Goal: Share content: Share content

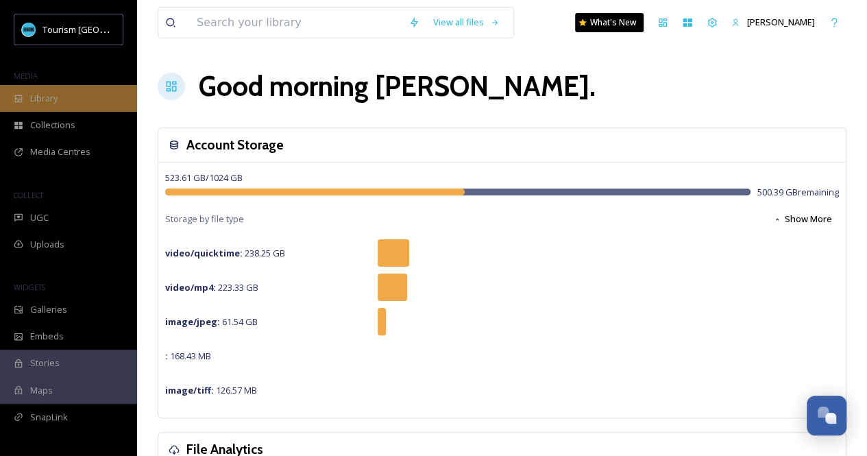
click at [49, 105] on div "Library" at bounding box center [68, 98] width 137 height 27
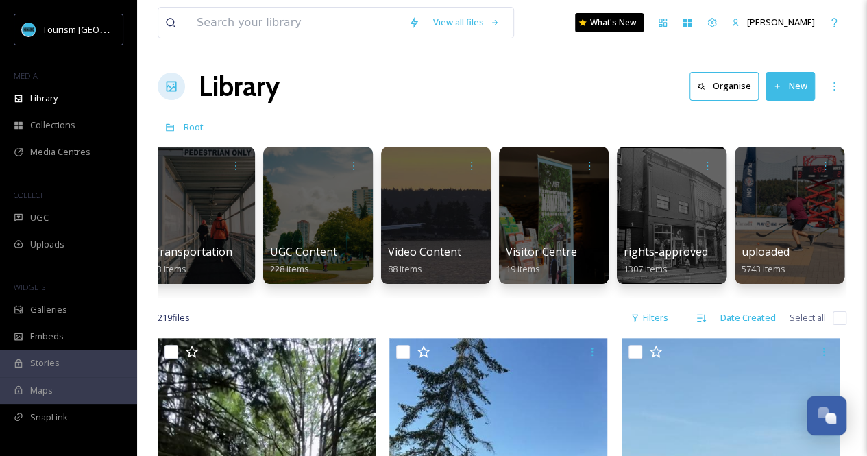
scroll to position [0, 2257]
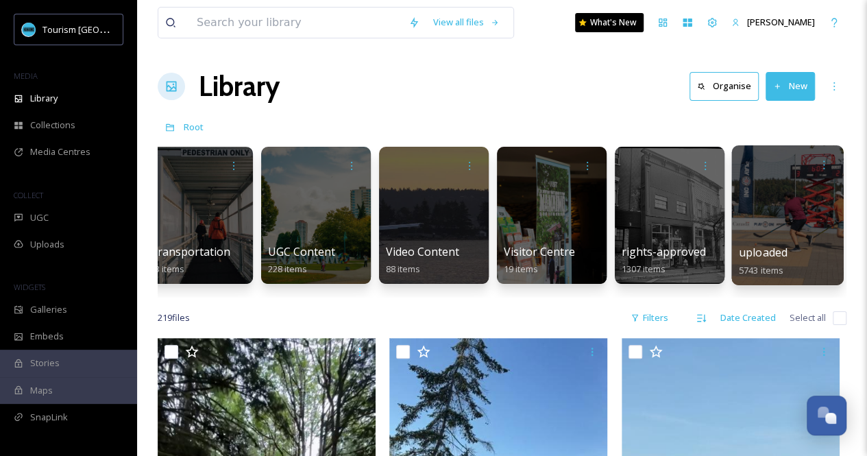
click at [778, 245] on span "uploaded" at bounding box center [762, 252] width 49 height 15
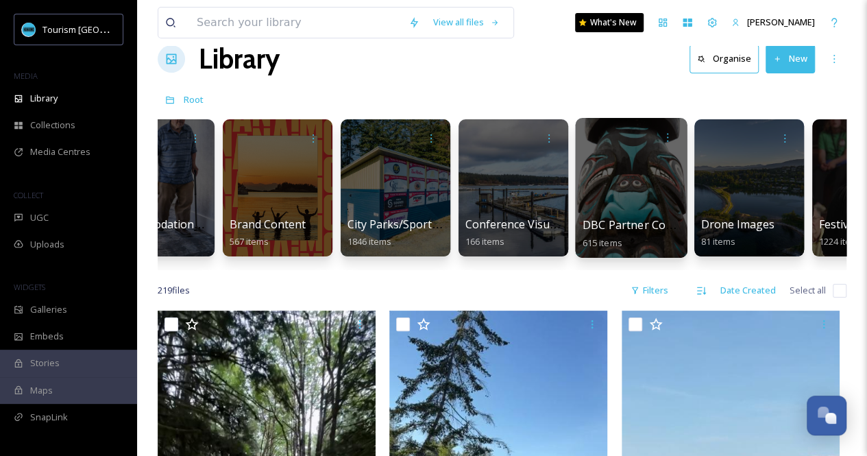
scroll to position [0, 147]
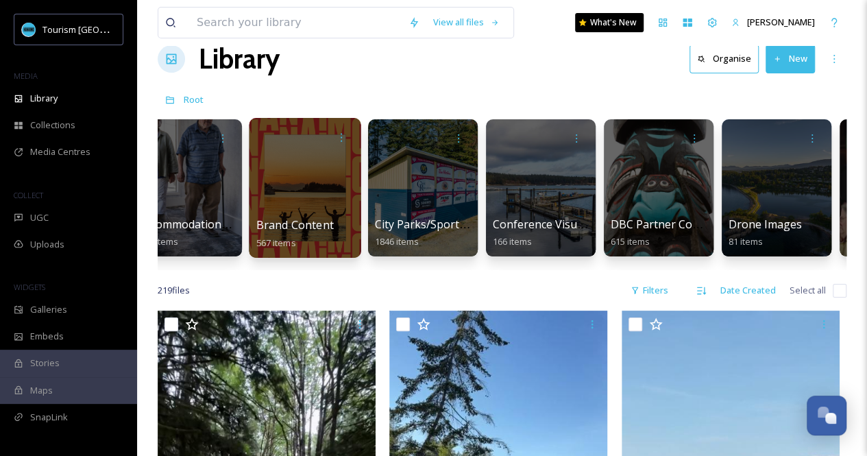
click at [306, 177] on div at bounding box center [305, 188] width 112 height 140
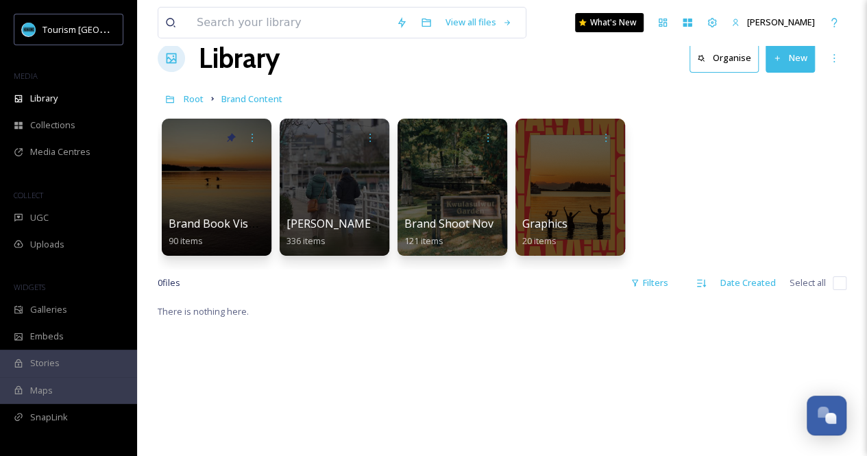
scroll to position [27, 0]
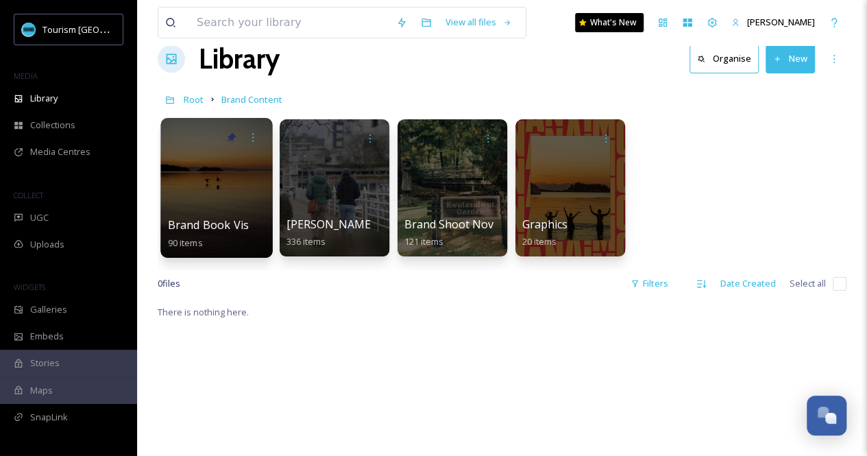
click at [250, 182] on div at bounding box center [216, 188] width 112 height 140
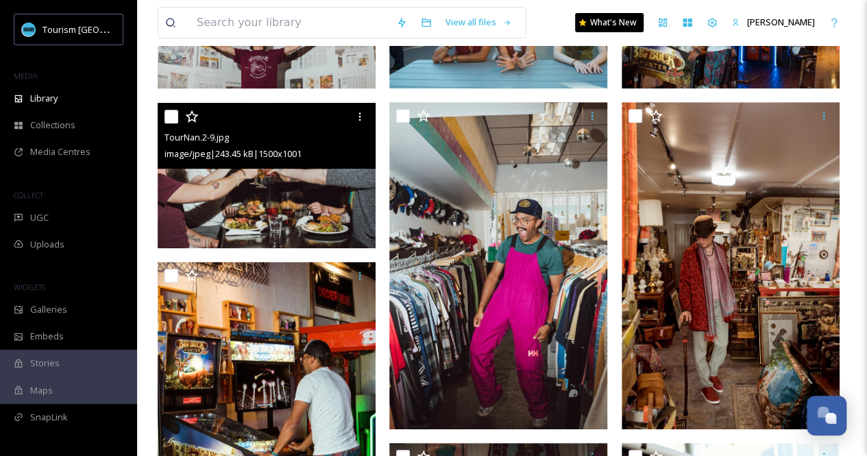
scroll to position [247, 0]
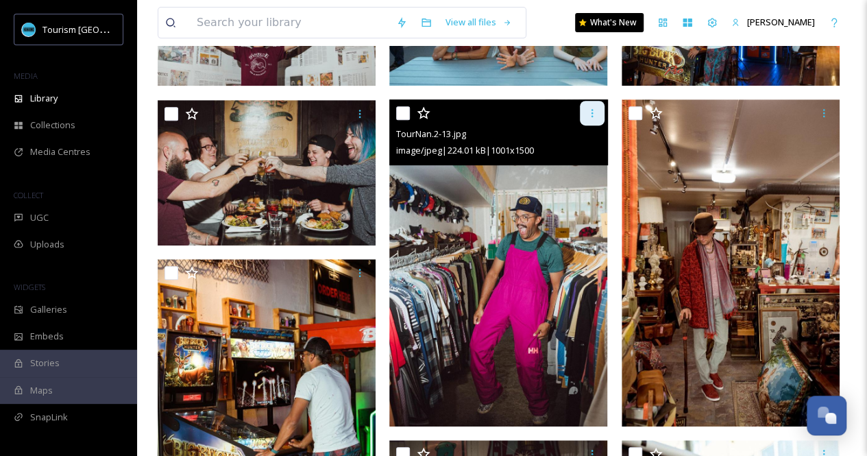
click at [587, 114] on icon at bounding box center [591, 113] width 11 height 11
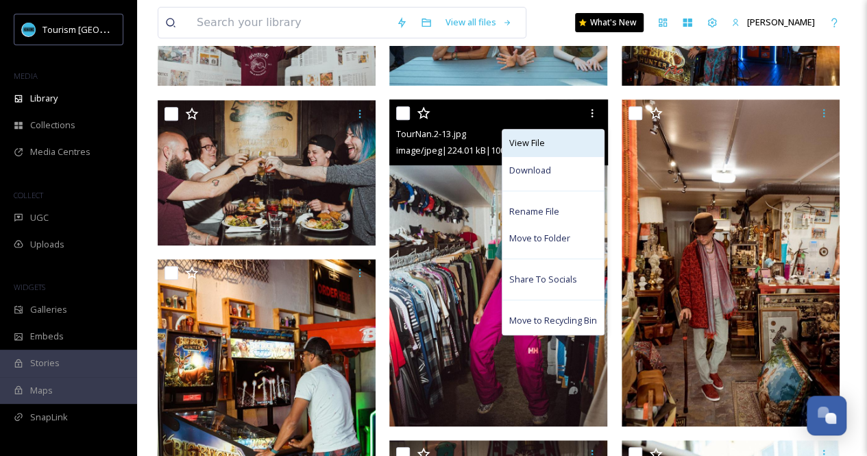
click at [548, 149] on div "View File" at bounding box center [552, 142] width 101 height 27
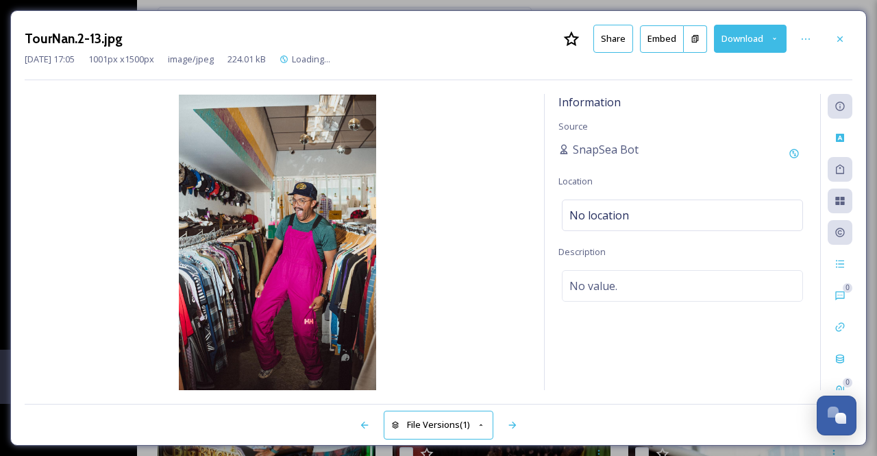
click at [626, 32] on button "Share" at bounding box center [613, 39] width 40 height 28
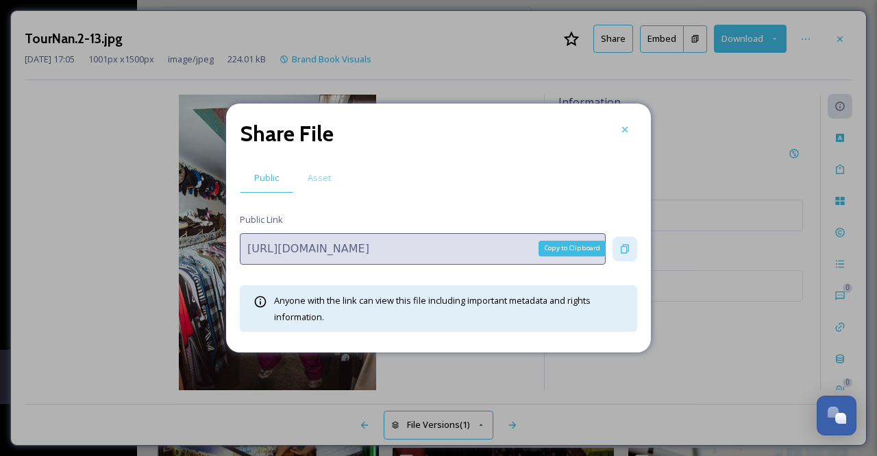
click at [623, 245] on icon at bounding box center [624, 248] width 11 height 11
click at [625, 130] on icon at bounding box center [624, 129] width 5 height 5
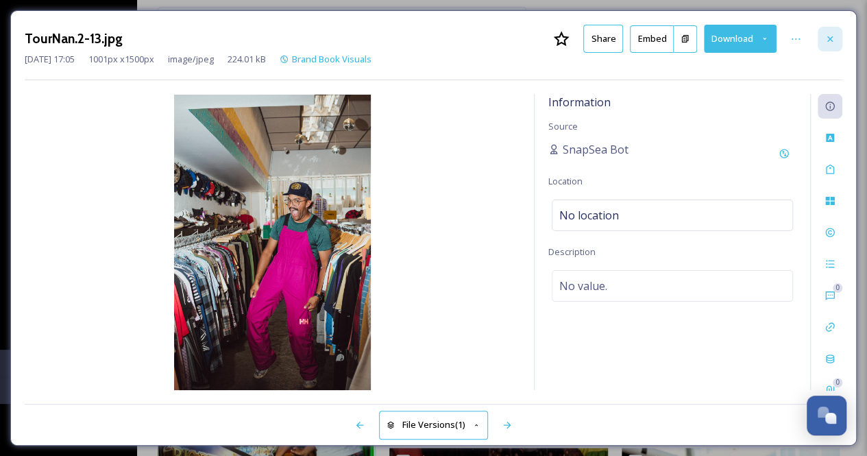
click at [823, 43] on div at bounding box center [829, 39] width 25 height 25
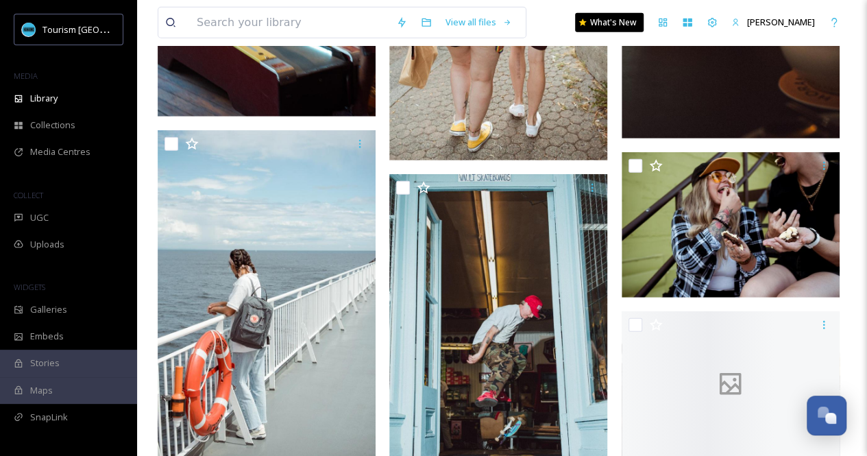
scroll to position [1891, 0]
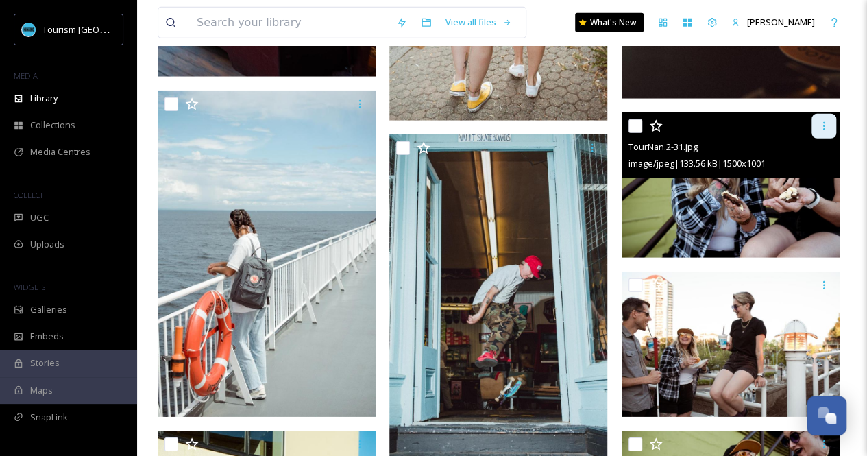
click at [822, 129] on icon at bounding box center [823, 126] width 11 height 11
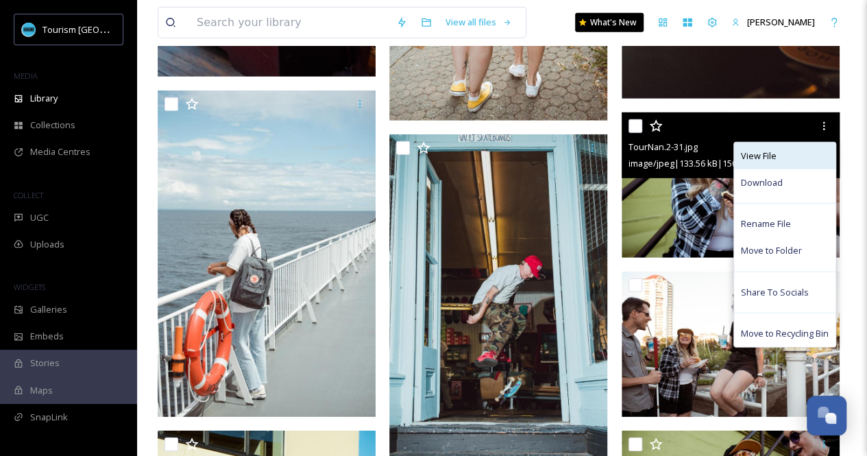
click at [778, 157] on div "View File" at bounding box center [784, 155] width 101 height 27
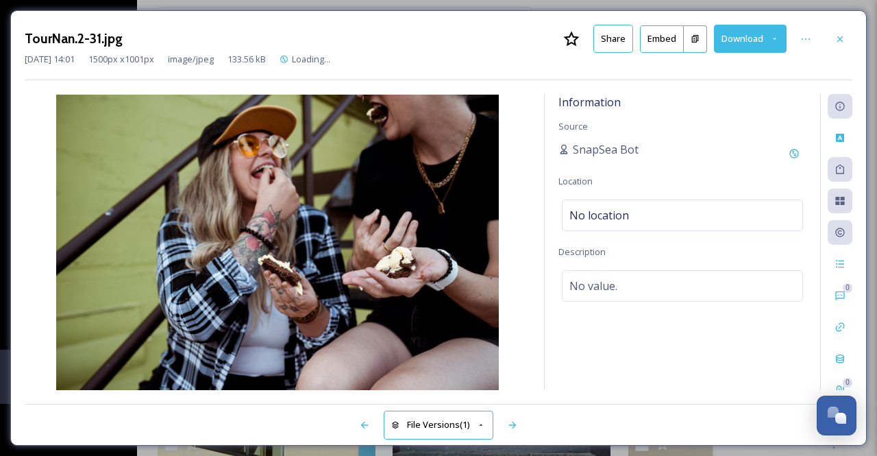
click at [607, 36] on button "Share" at bounding box center [613, 39] width 40 height 28
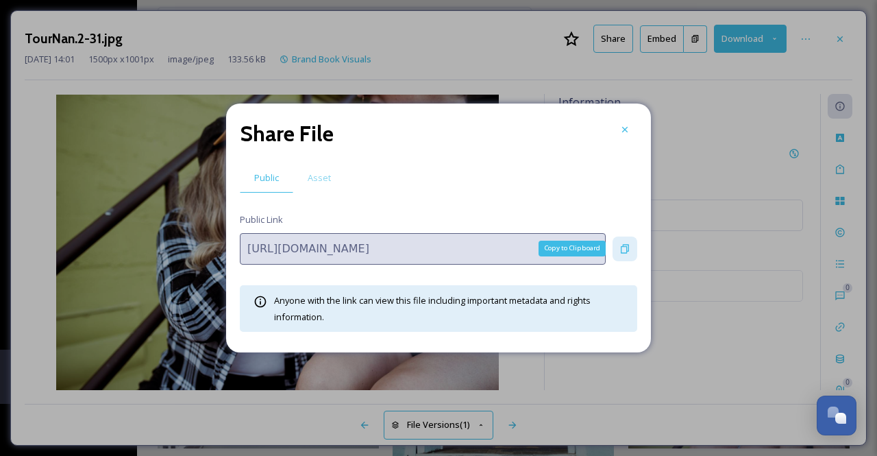
click at [626, 251] on icon at bounding box center [625, 248] width 8 height 9
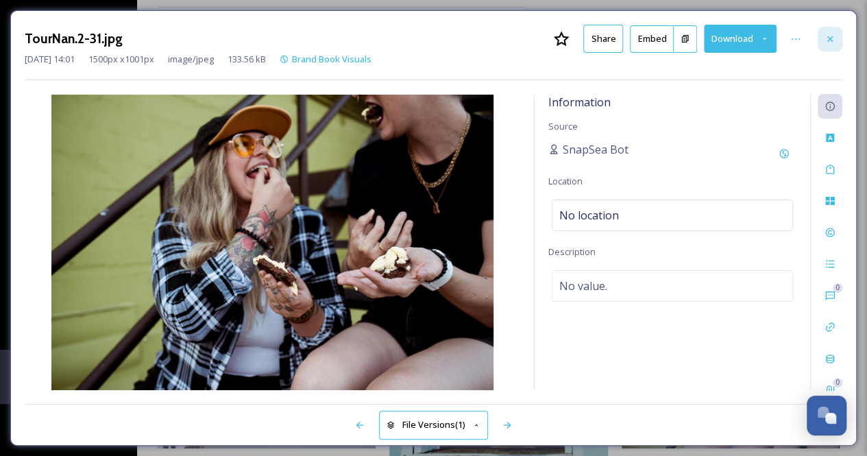
click at [826, 31] on div at bounding box center [829, 39] width 25 height 25
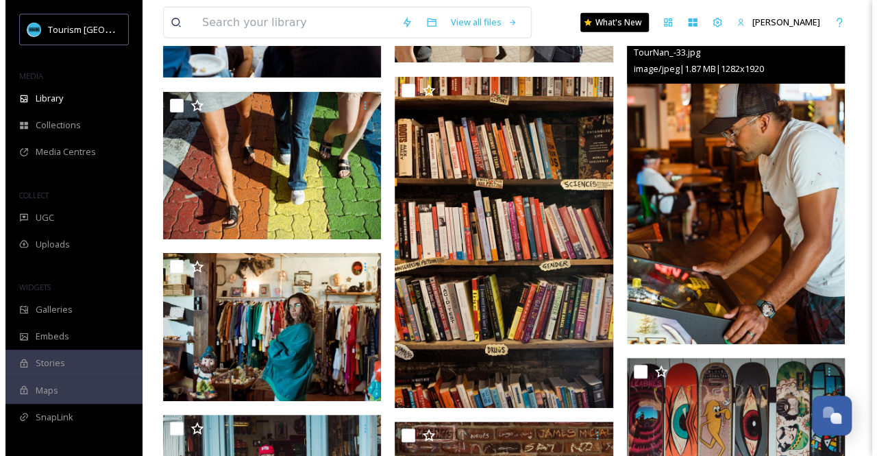
scroll to position [4576, 0]
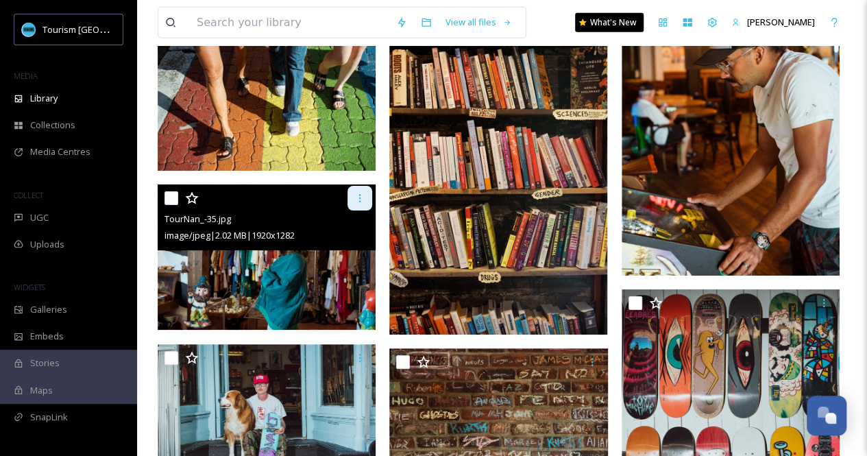
click at [362, 199] on icon at bounding box center [359, 197] width 11 height 11
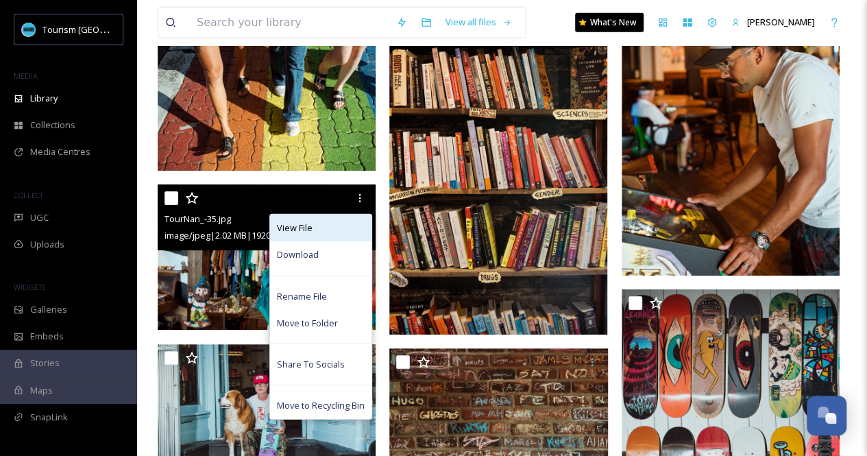
click at [314, 229] on div "View File" at bounding box center [320, 227] width 101 height 27
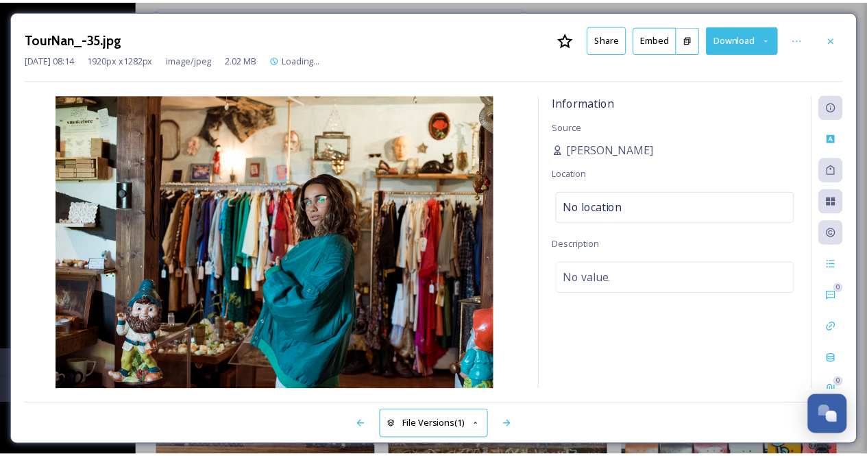
scroll to position [4581, 0]
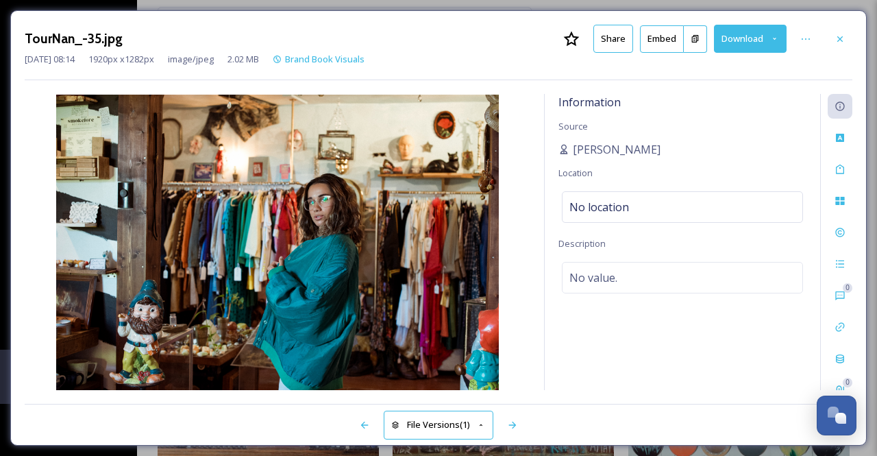
click at [621, 36] on button "Share" at bounding box center [613, 39] width 40 height 28
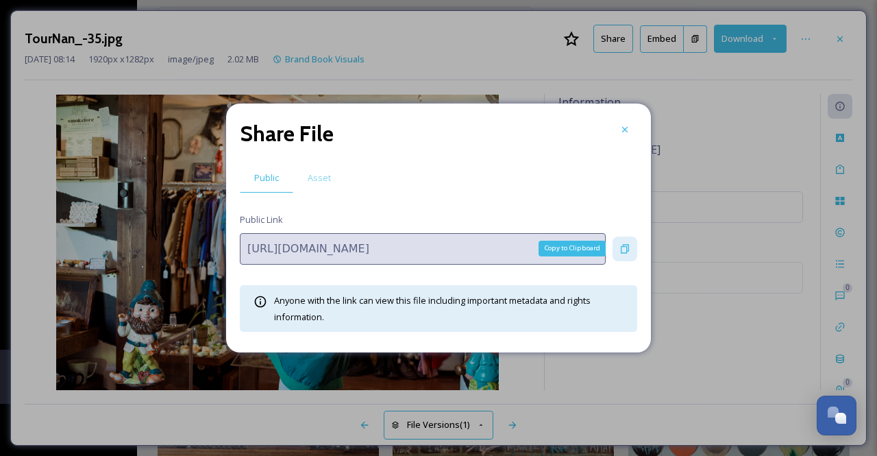
click at [632, 243] on div "Copy to Clipboard" at bounding box center [624, 248] width 25 height 25
click at [623, 116] on div "Share File Public Asset Public Link [URL][DOMAIN_NAME] Anyone with the link can…" at bounding box center [438, 227] width 425 height 248
click at [628, 129] on icon at bounding box center [624, 129] width 11 height 11
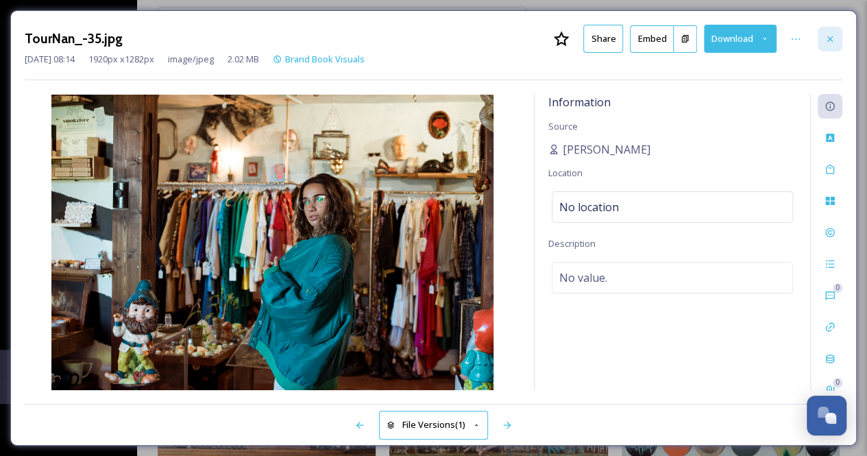
click at [836, 38] on div at bounding box center [829, 39] width 25 height 25
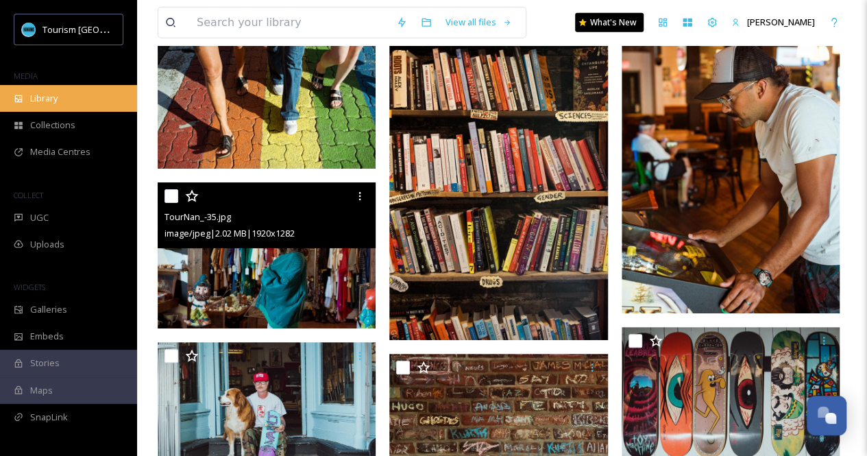
click at [55, 108] on div "Library" at bounding box center [68, 98] width 137 height 27
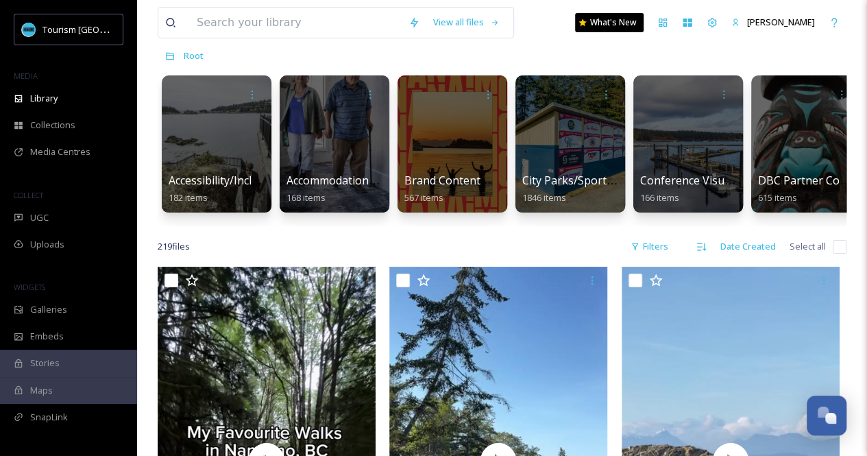
scroll to position [53, 0]
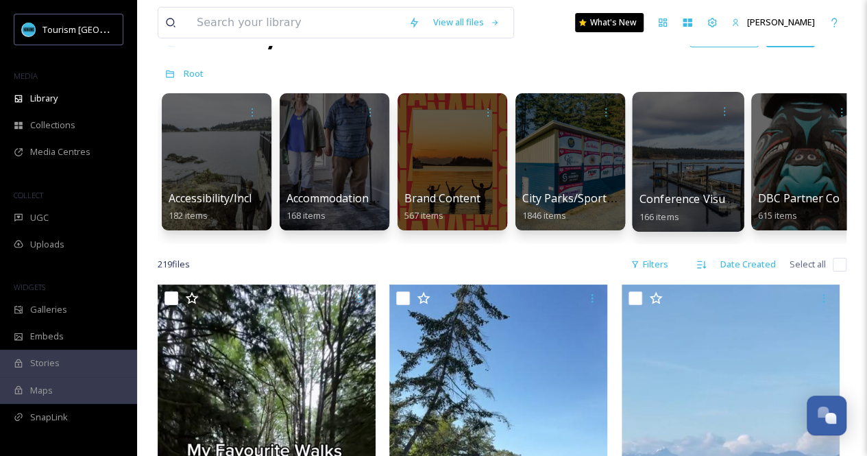
click at [671, 179] on div at bounding box center [688, 162] width 112 height 140
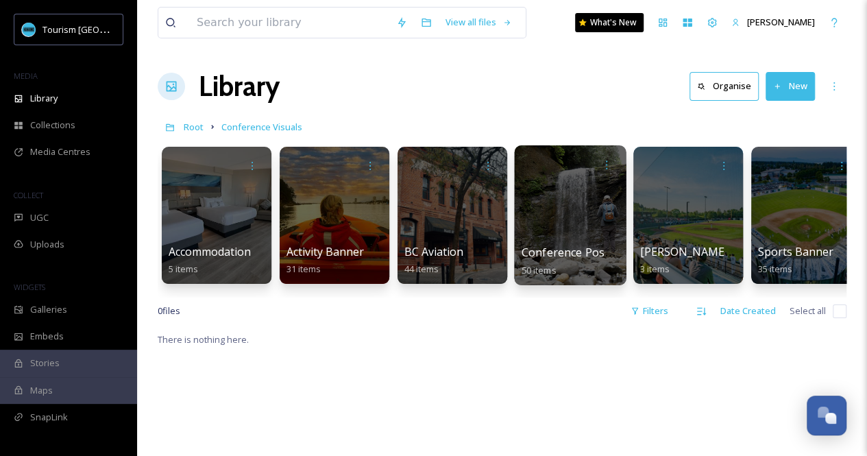
click at [582, 216] on div at bounding box center [570, 215] width 112 height 140
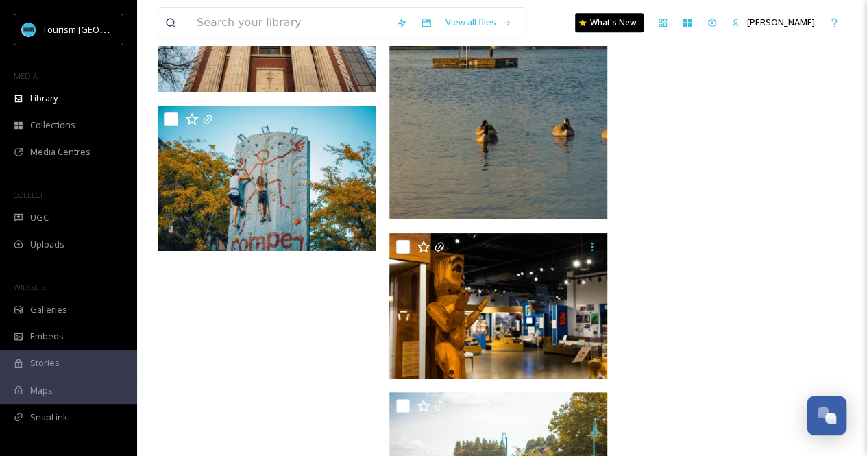
scroll to position [3315, 0]
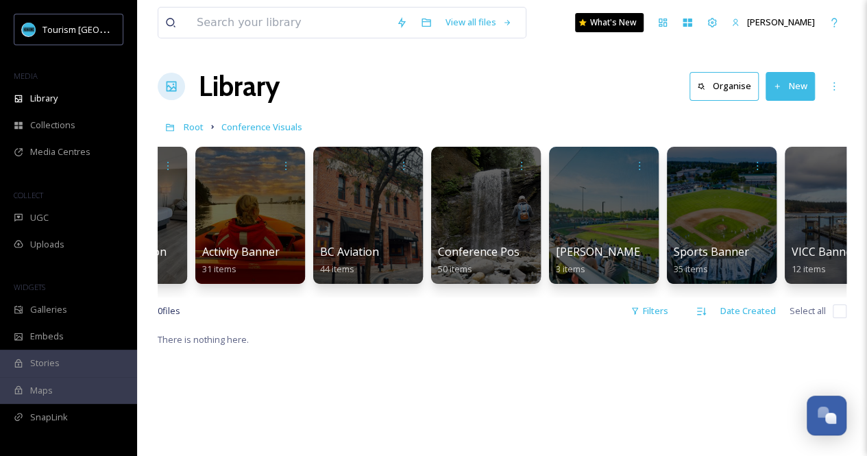
scroll to position [0, 136]
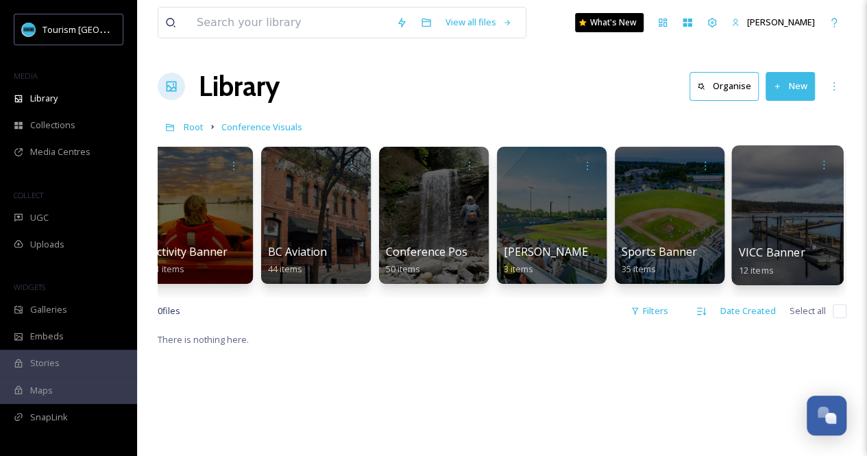
click at [782, 223] on div at bounding box center [787, 215] width 112 height 140
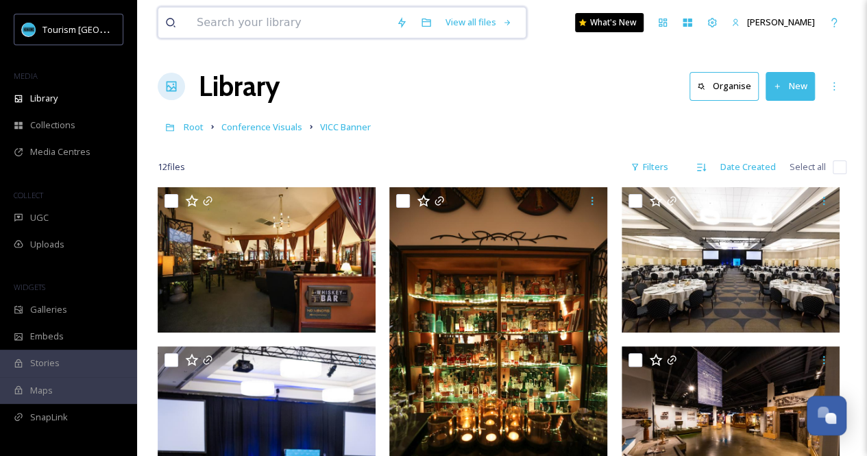
click at [262, 24] on input at bounding box center [289, 23] width 199 height 30
type input "VIU"
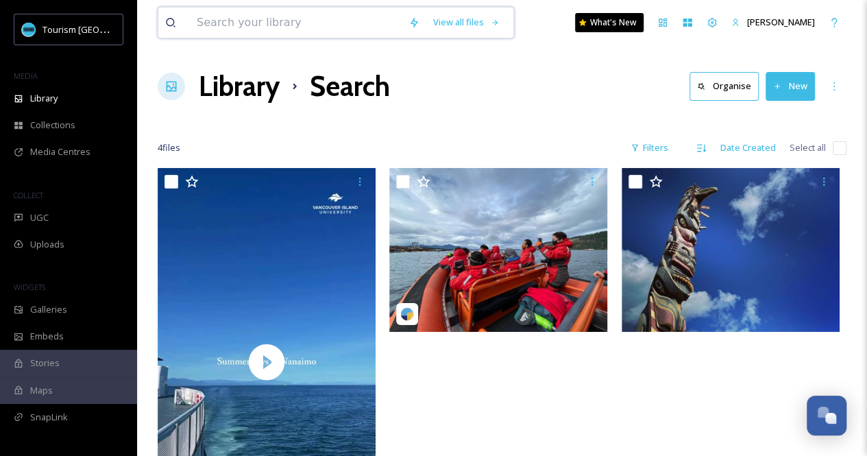
click at [256, 20] on input at bounding box center [296, 23] width 212 height 30
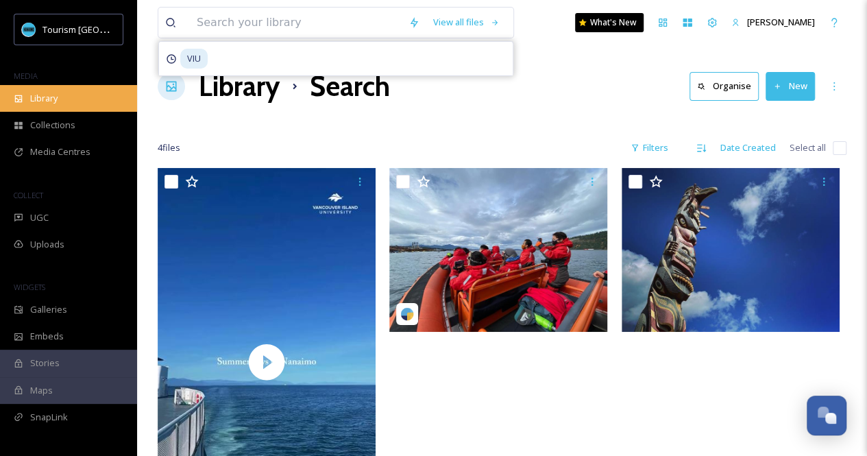
click at [44, 106] on div "Library" at bounding box center [68, 98] width 137 height 27
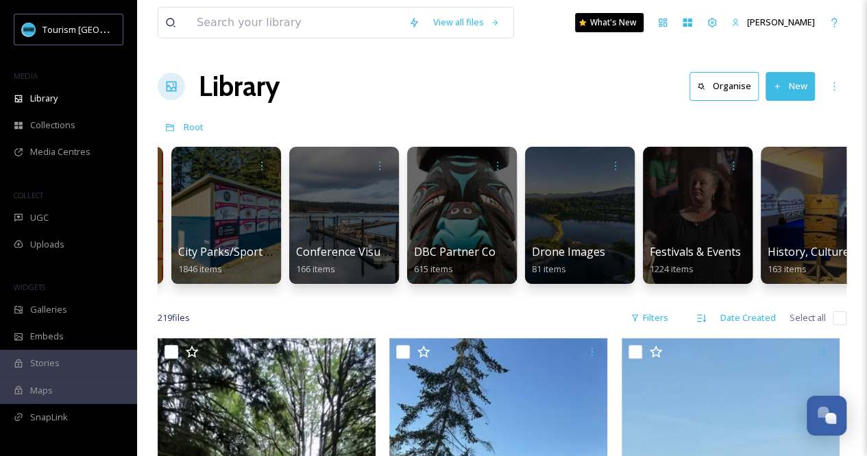
scroll to position [0, 347]
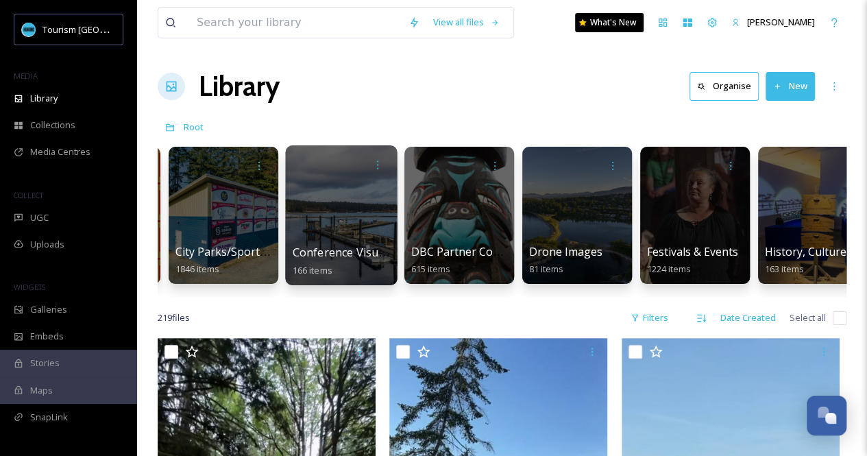
click at [331, 260] on div "Conference Visuals 166 items" at bounding box center [341, 261] width 98 height 34
click at [312, 205] on div at bounding box center [341, 215] width 112 height 140
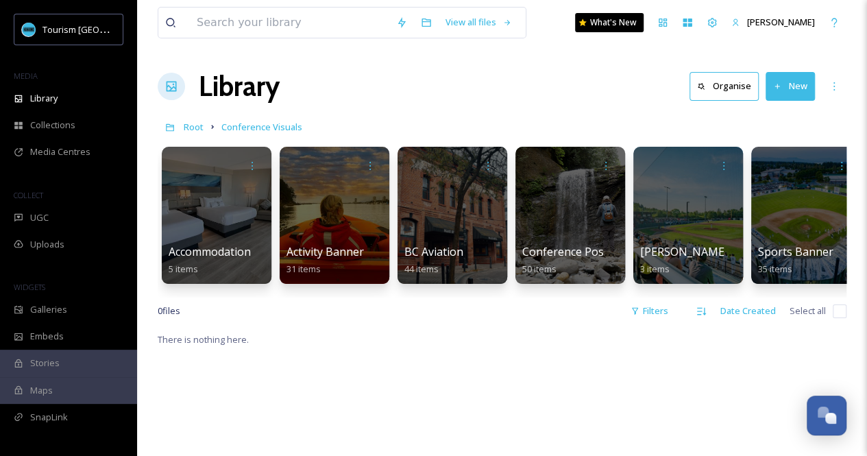
scroll to position [0, 136]
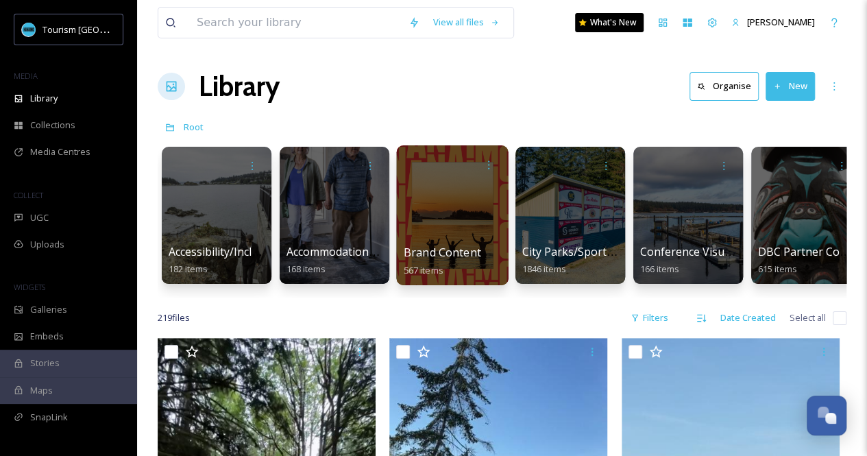
click at [474, 242] on div at bounding box center [452, 215] width 112 height 140
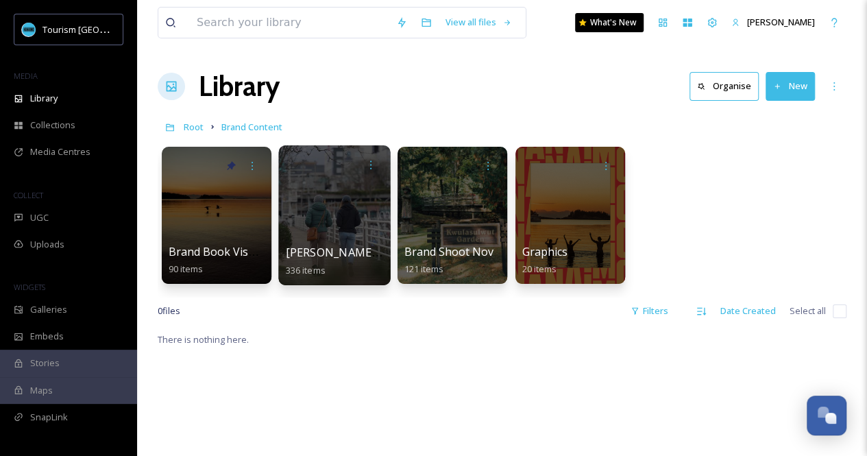
click at [317, 234] on div at bounding box center [334, 215] width 112 height 140
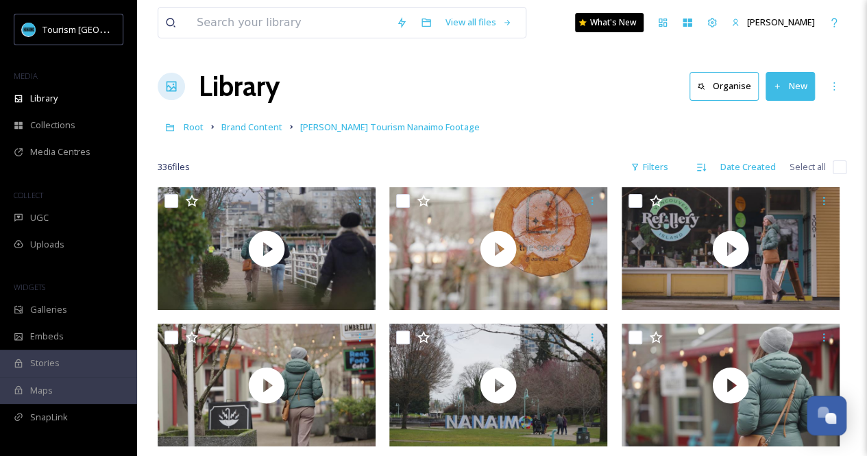
scroll to position [104, 0]
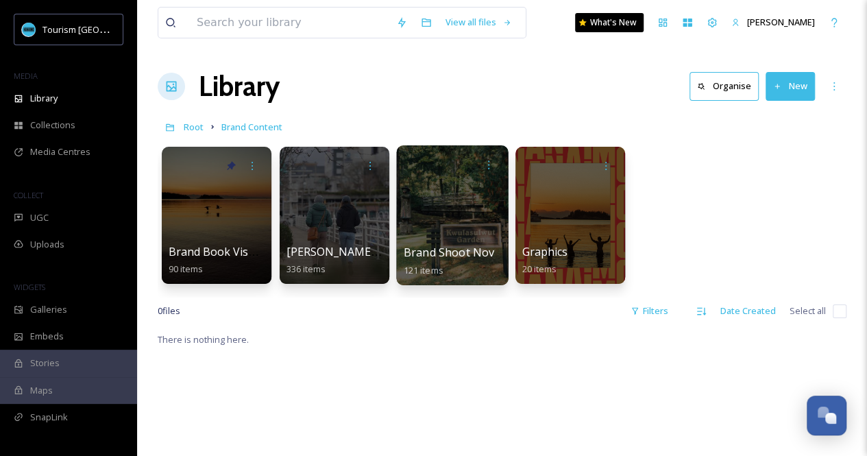
click at [460, 220] on div at bounding box center [452, 215] width 112 height 140
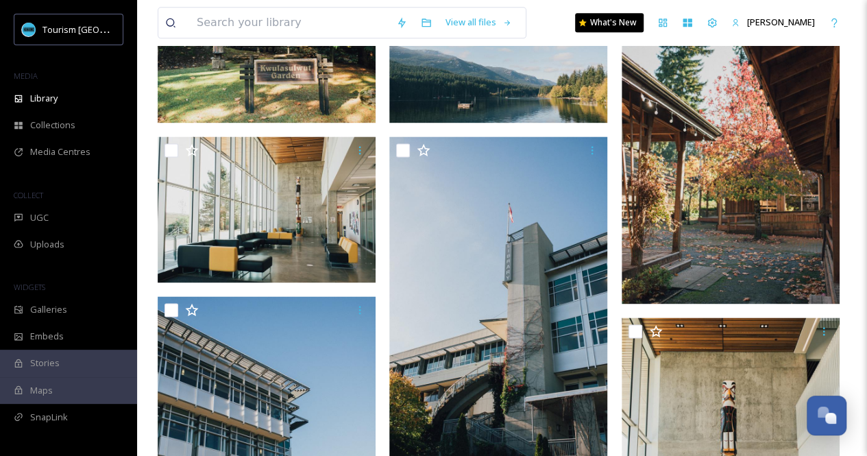
scroll to position [856, 0]
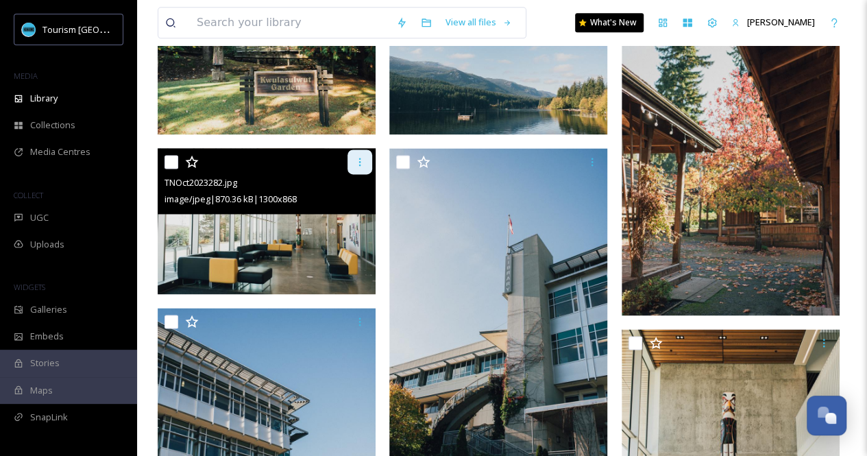
click at [355, 164] on icon at bounding box center [359, 161] width 11 height 11
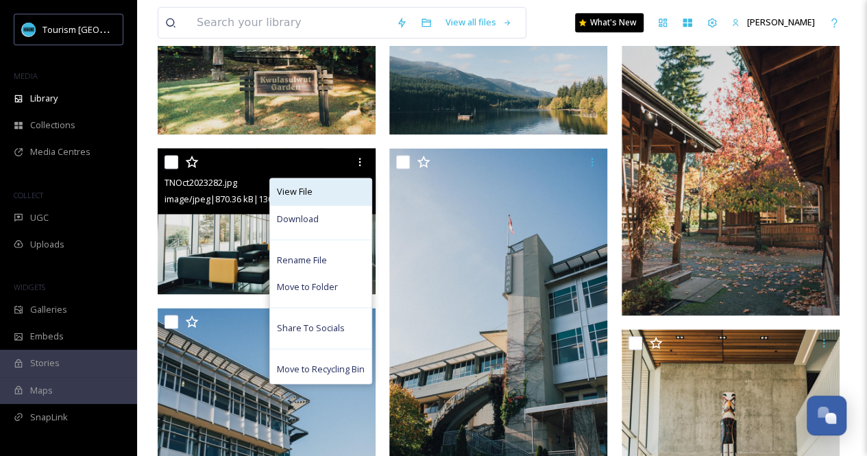
click at [311, 196] on span "View File" at bounding box center [295, 191] width 36 height 13
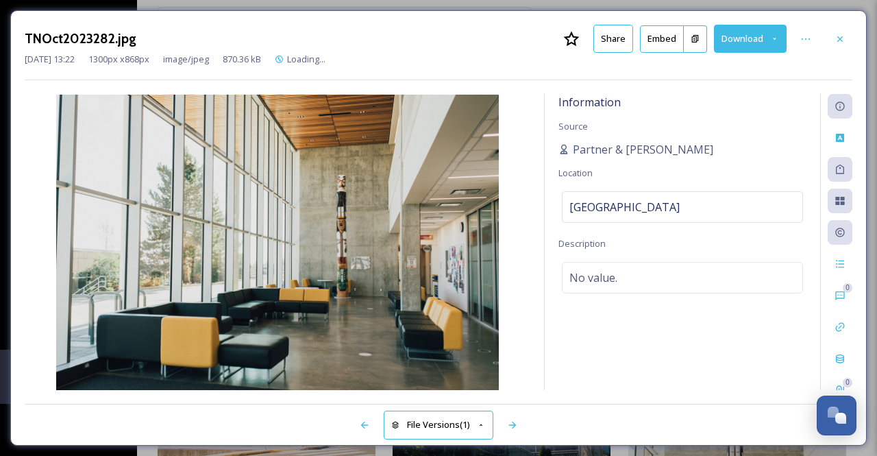
click at [607, 27] on button "Share" at bounding box center [613, 39] width 40 height 28
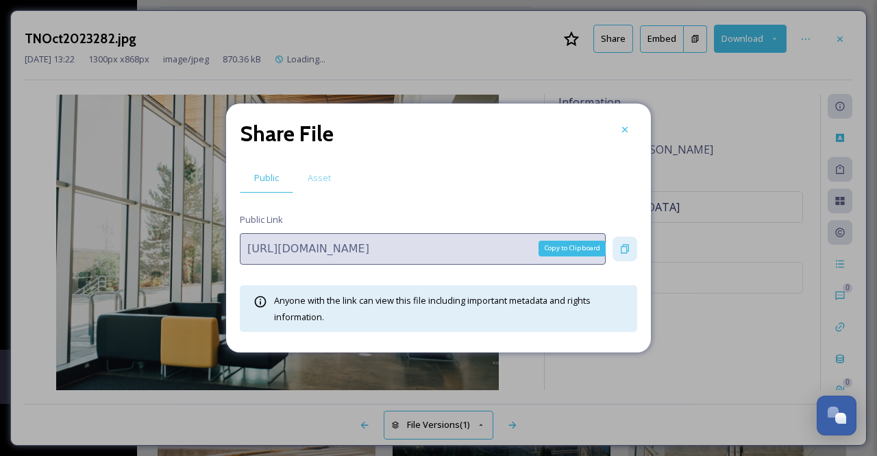
click at [622, 242] on div "Copy to Clipboard" at bounding box center [624, 248] width 25 height 25
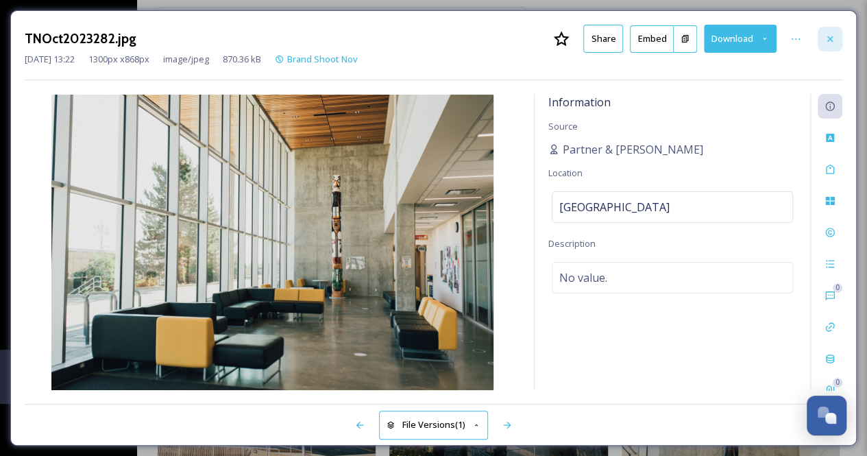
click at [832, 37] on icon at bounding box center [829, 39] width 11 height 11
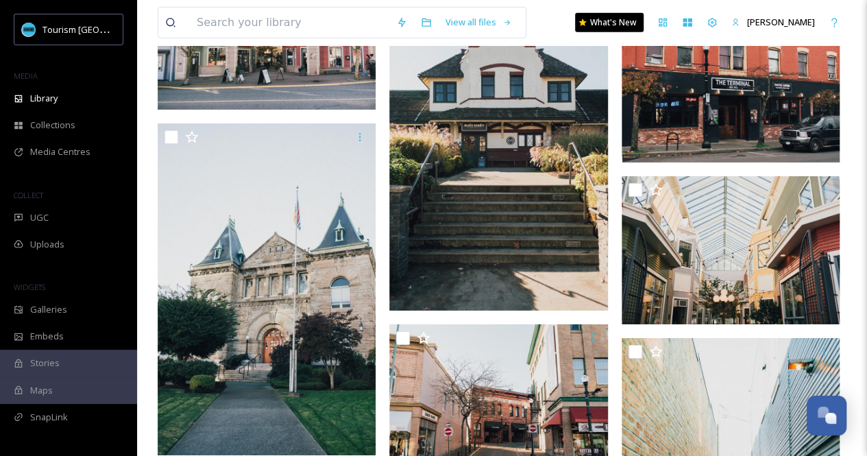
scroll to position [2193, 0]
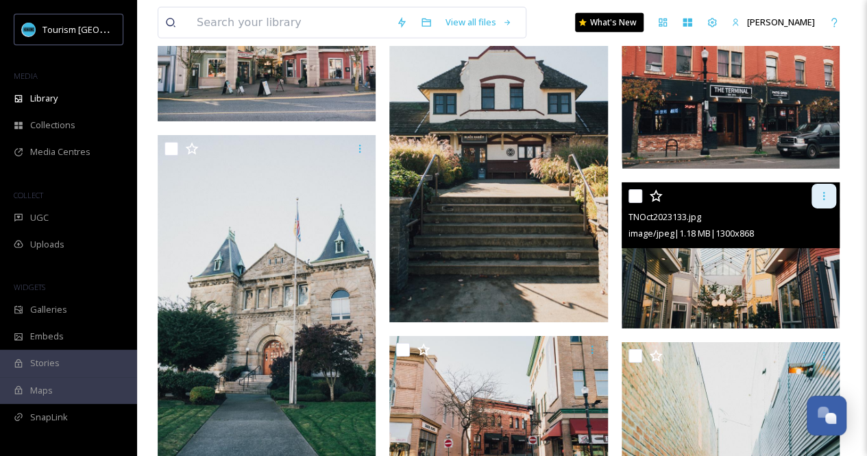
click at [821, 198] on icon at bounding box center [823, 195] width 11 height 11
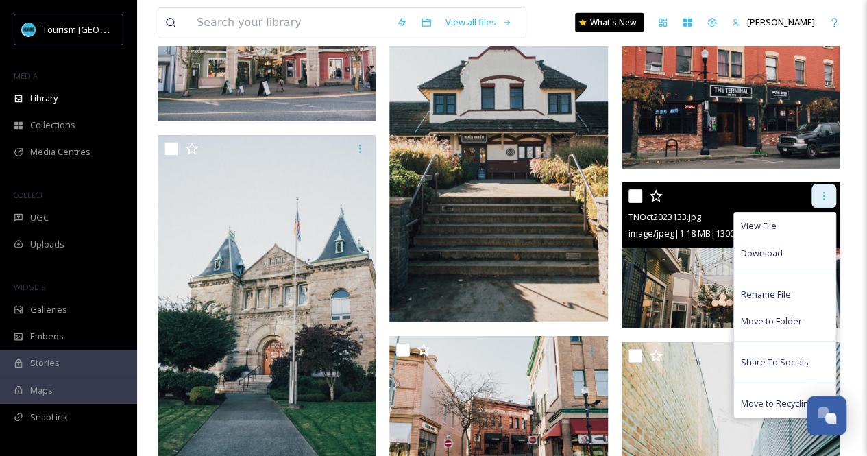
click at [821, 198] on icon at bounding box center [823, 195] width 11 height 11
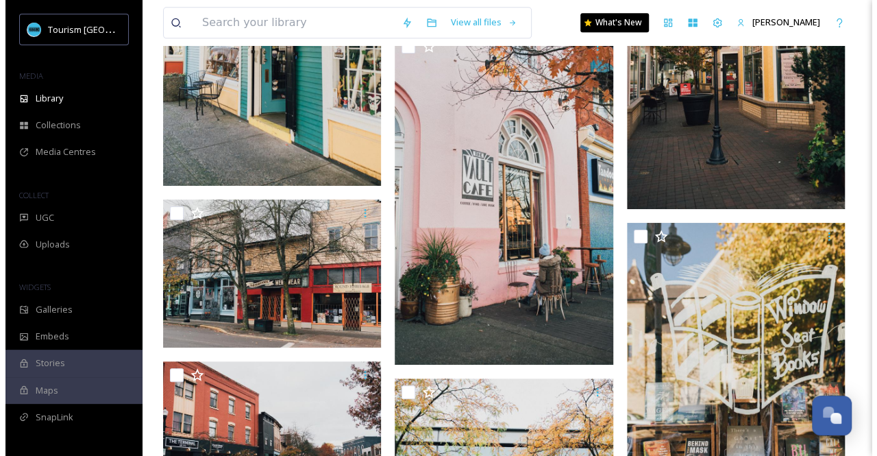
scroll to position [3461, 0]
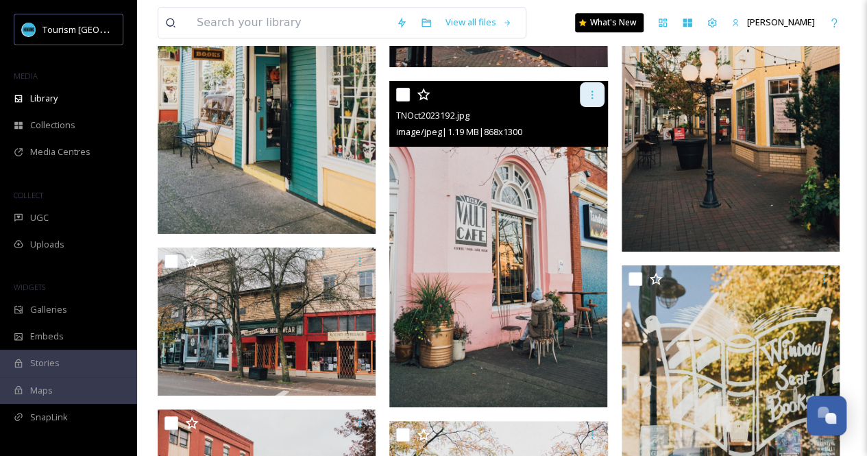
click at [592, 94] on icon at bounding box center [591, 94] width 2 height 8
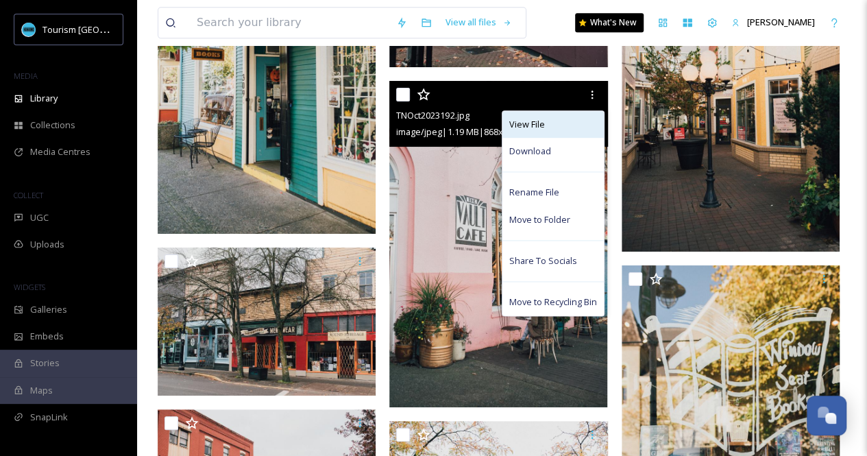
click at [536, 125] on span "View File" at bounding box center [527, 124] width 36 height 13
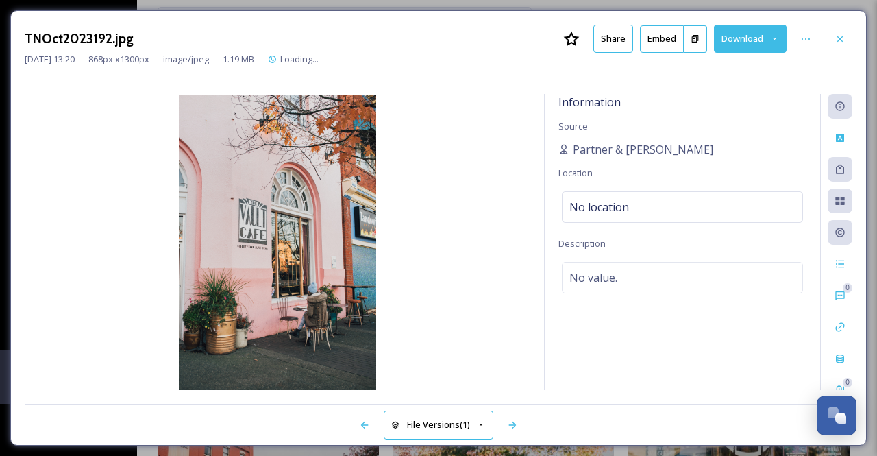
click at [608, 39] on button "Share" at bounding box center [613, 39] width 40 height 28
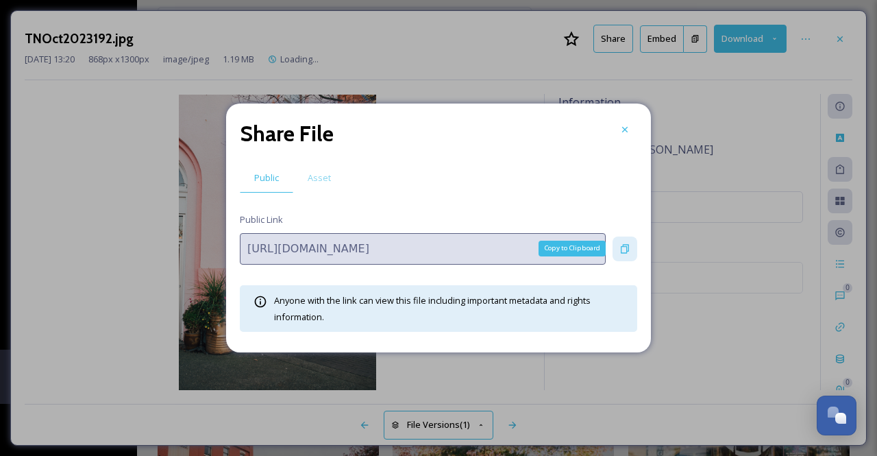
click at [630, 250] on div "Copy to Clipboard" at bounding box center [624, 248] width 25 height 25
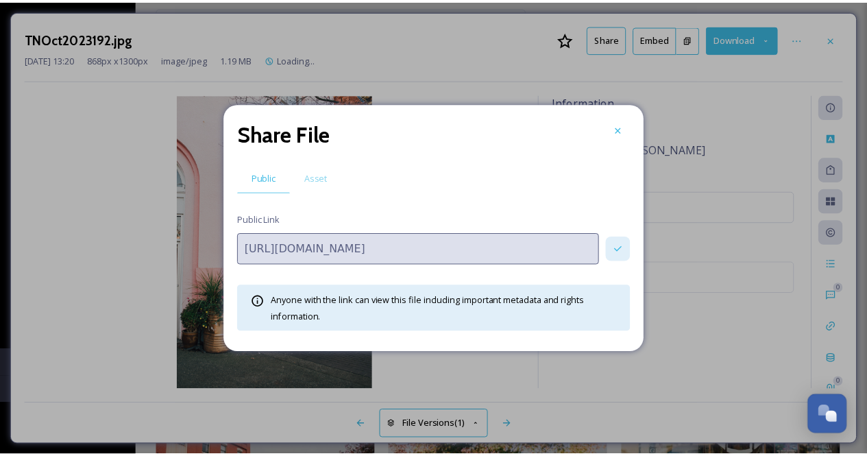
scroll to position [3463, 0]
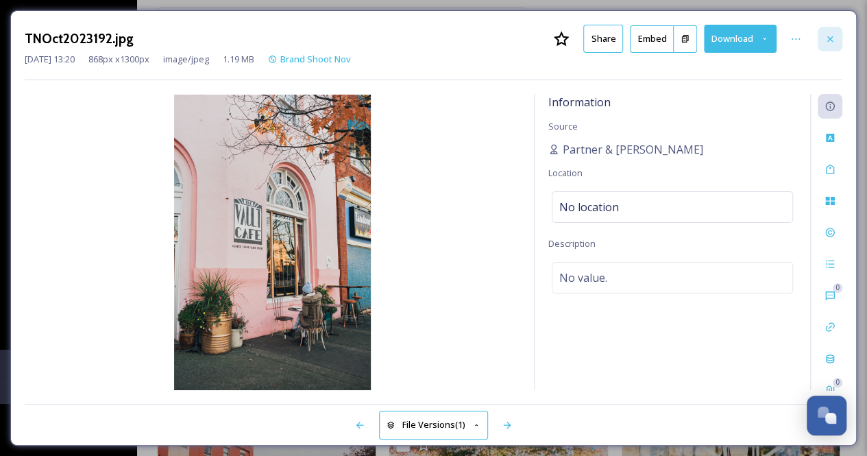
click at [825, 45] on div at bounding box center [829, 39] width 25 height 25
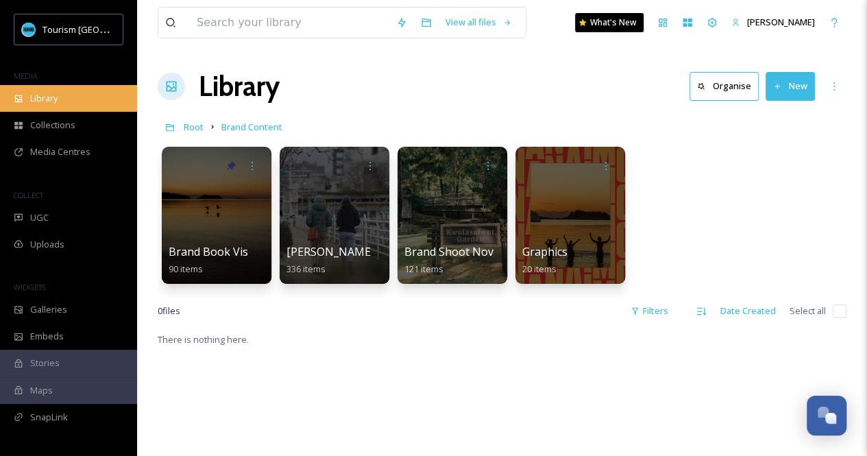
click at [62, 99] on div "Library" at bounding box center [68, 98] width 137 height 27
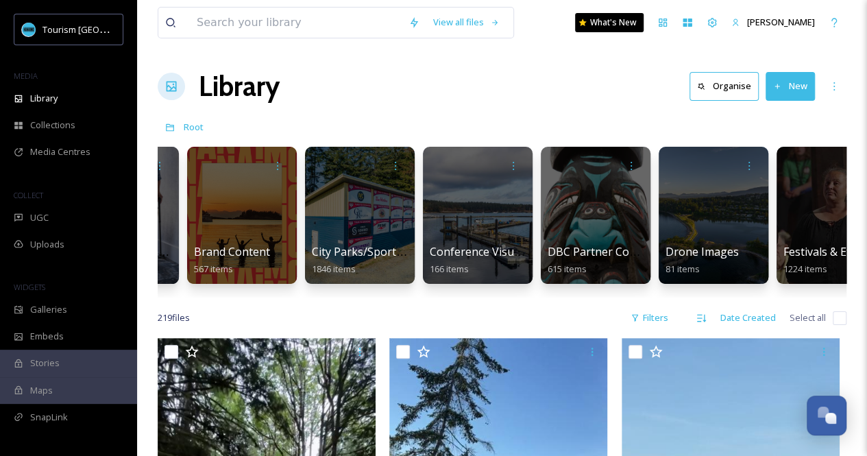
scroll to position [0, 212]
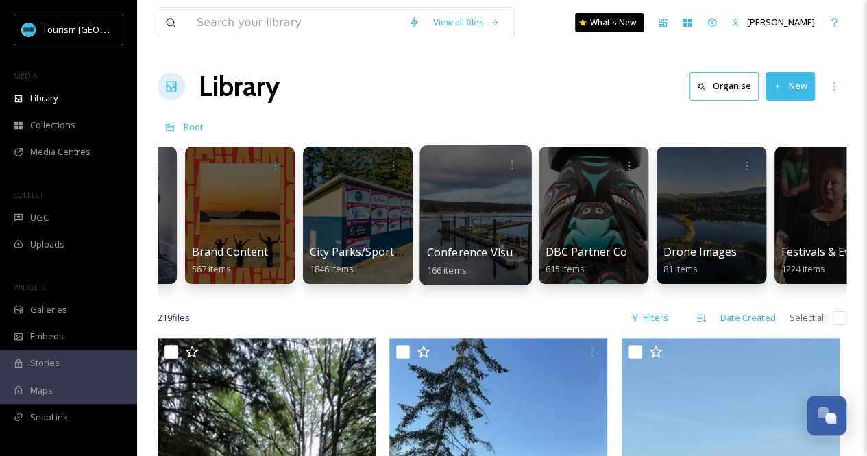
click at [507, 208] on div at bounding box center [475, 215] width 112 height 140
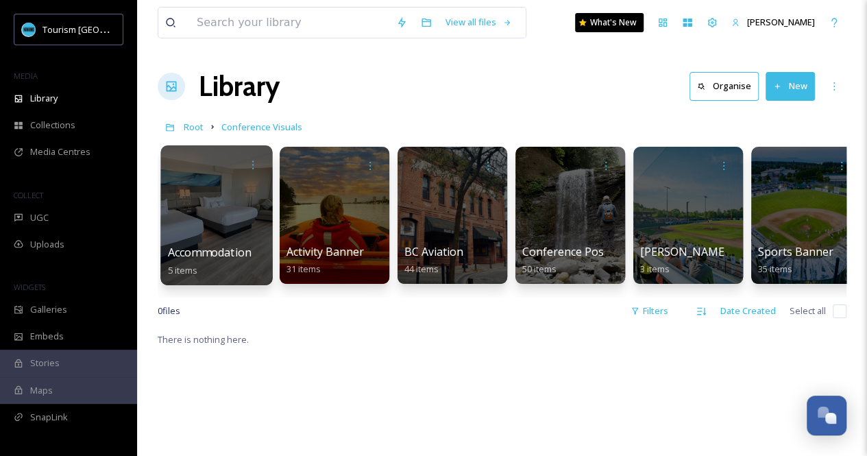
click at [199, 242] on div at bounding box center [216, 215] width 112 height 140
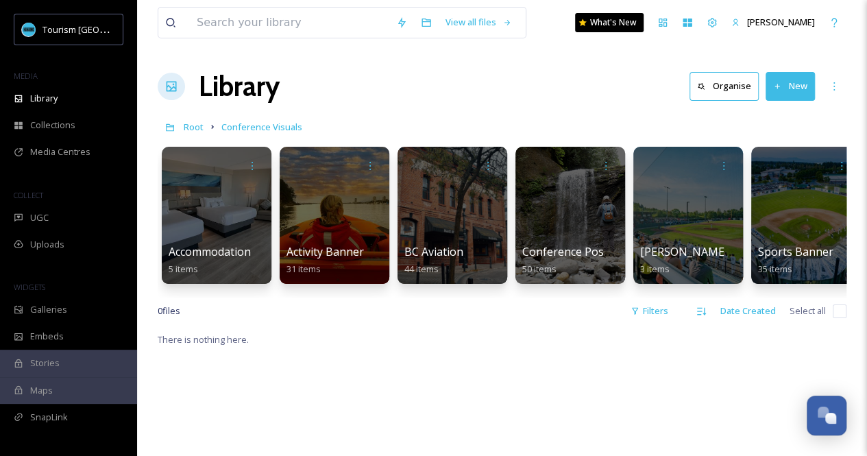
scroll to position [0, 136]
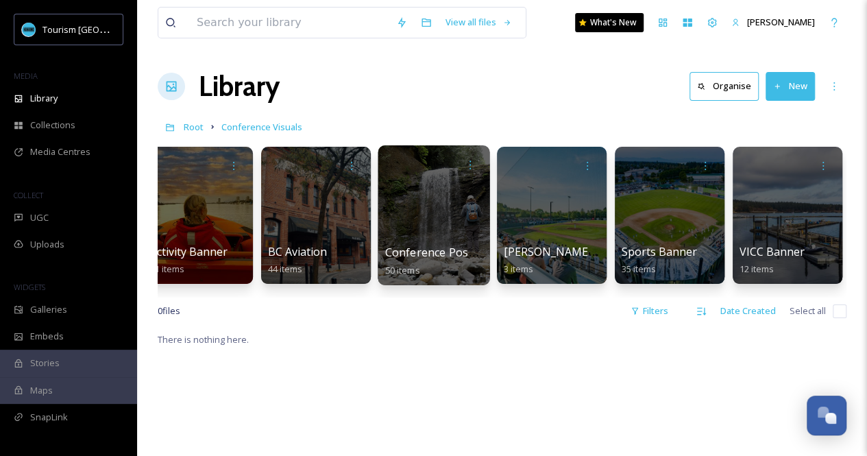
click at [429, 218] on div at bounding box center [433, 215] width 112 height 140
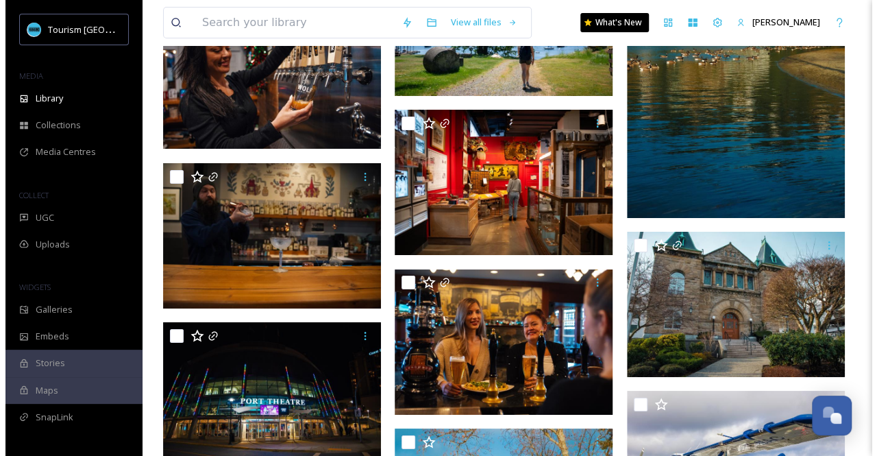
scroll to position [2408, 0]
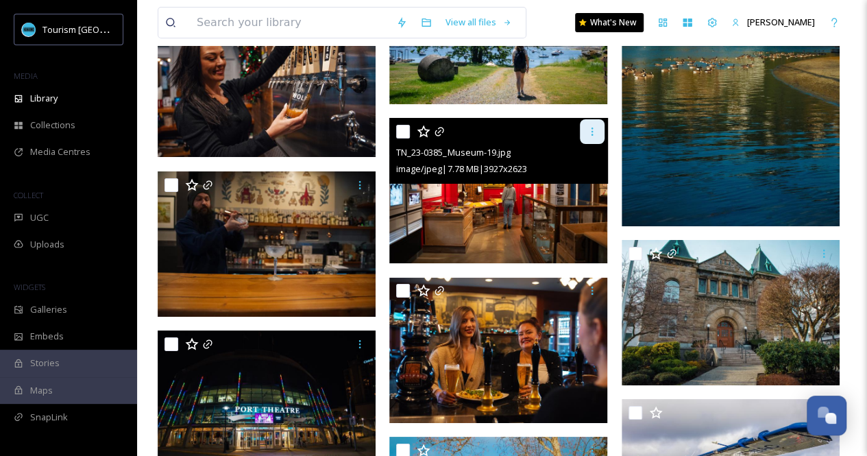
click at [592, 133] on icon at bounding box center [591, 131] width 11 height 11
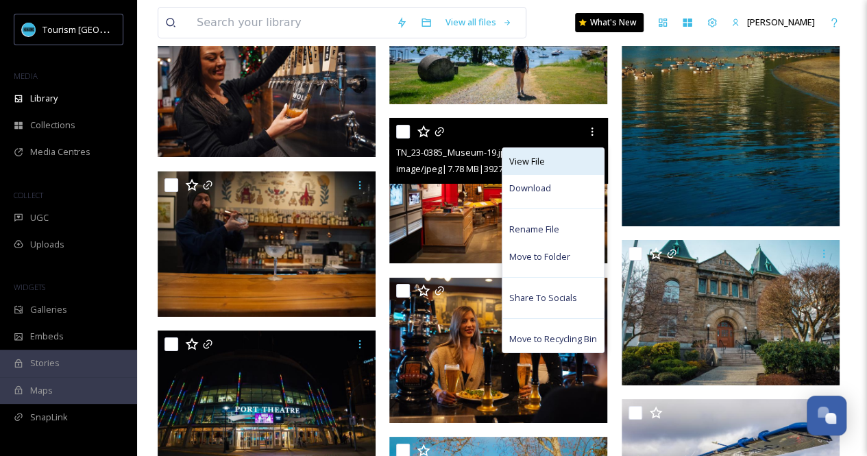
click at [564, 160] on div "View File" at bounding box center [552, 161] width 101 height 27
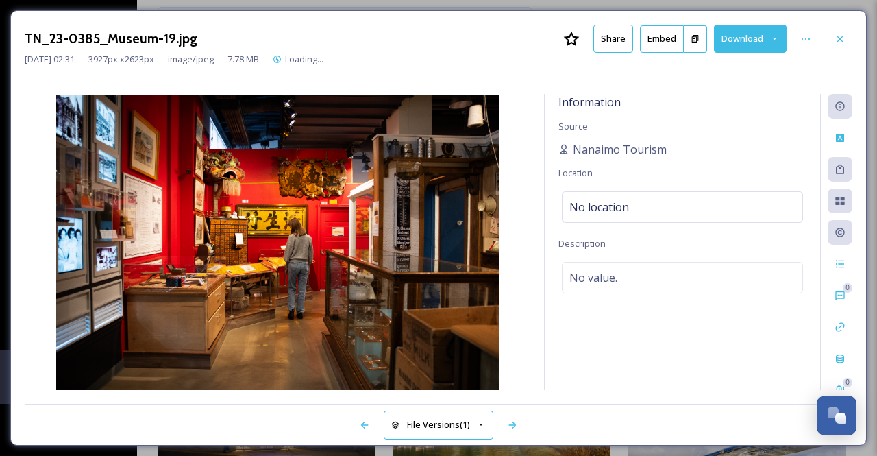
click at [614, 38] on button "Share" at bounding box center [613, 39] width 40 height 28
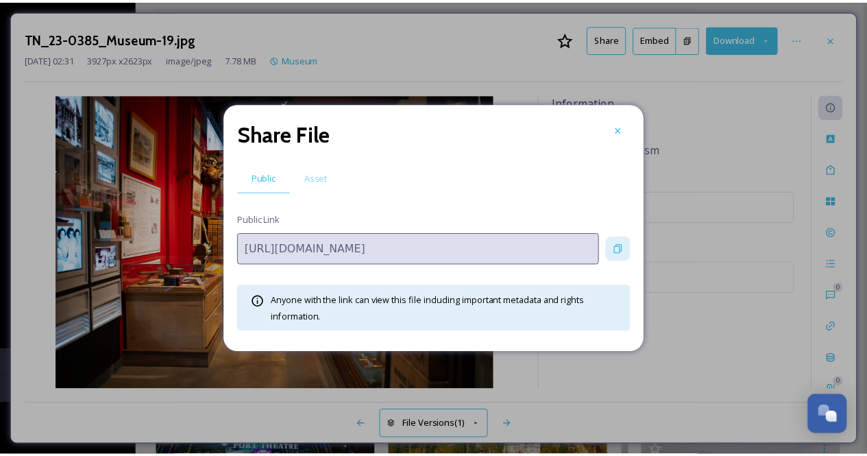
scroll to position [2441, 0]
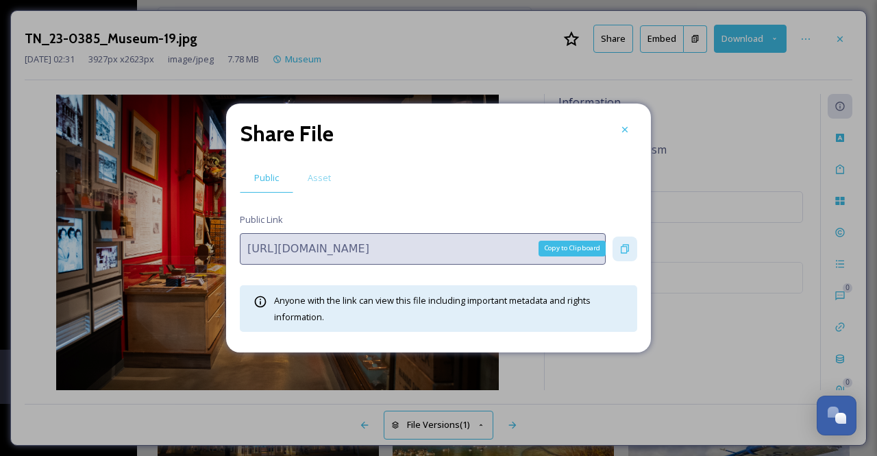
click at [623, 247] on icon at bounding box center [624, 248] width 11 height 11
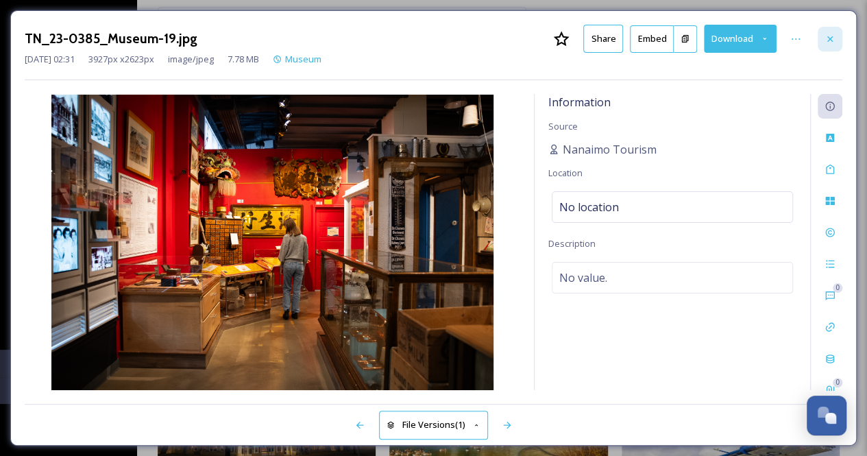
click at [833, 30] on div at bounding box center [829, 39] width 25 height 25
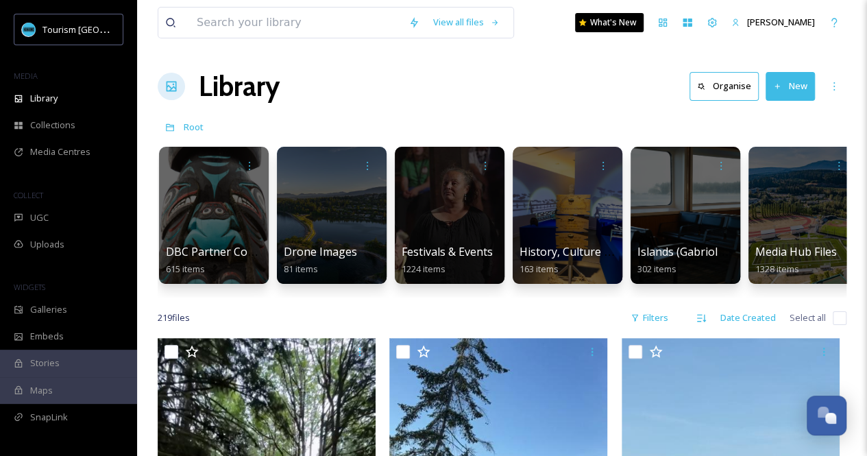
scroll to position [0, 632]
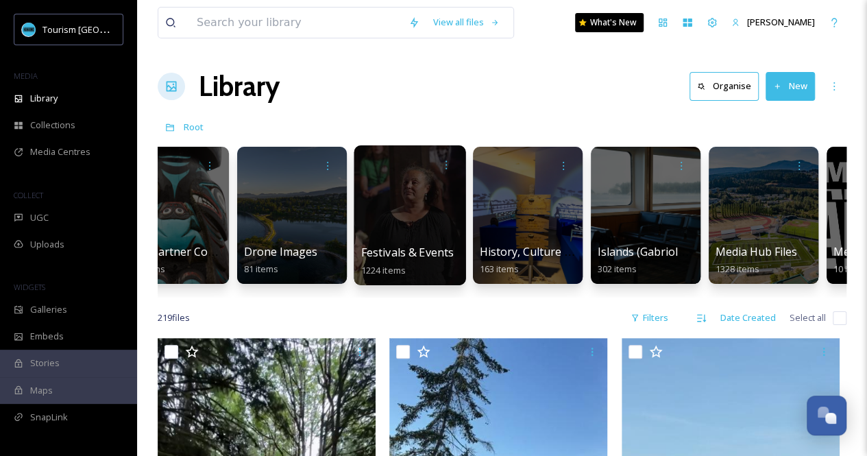
click at [390, 229] on div at bounding box center [409, 215] width 112 height 140
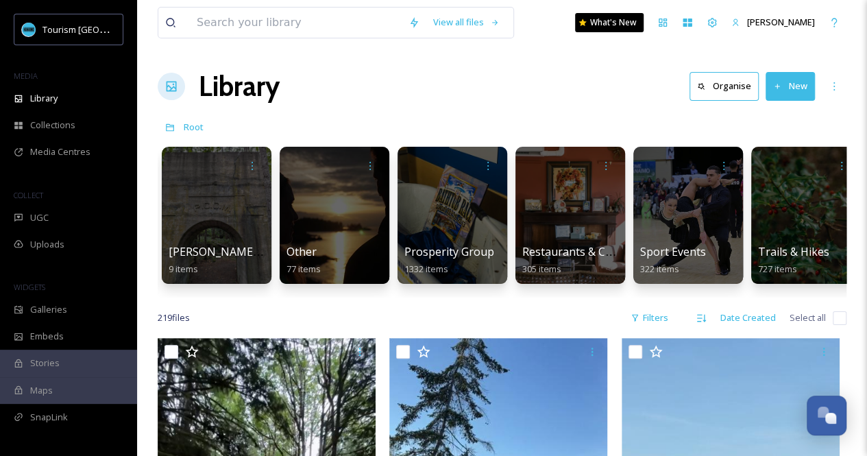
scroll to position [0, 1521]
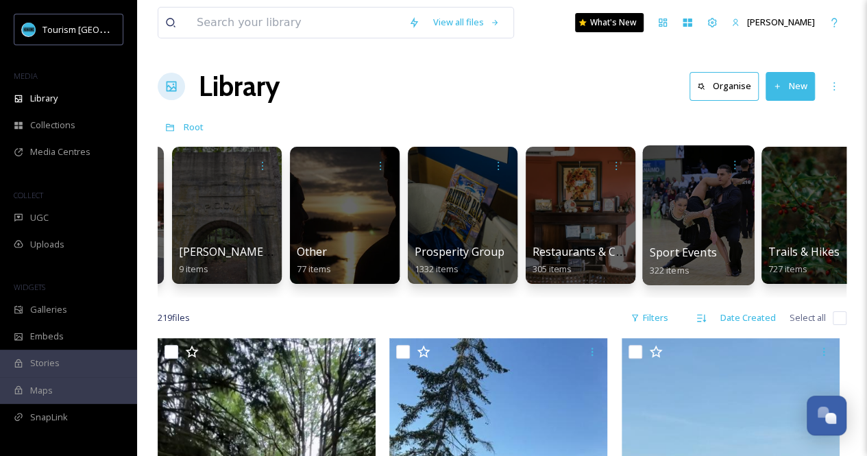
click at [678, 220] on div at bounding box center [698, 215] width 112 height 140
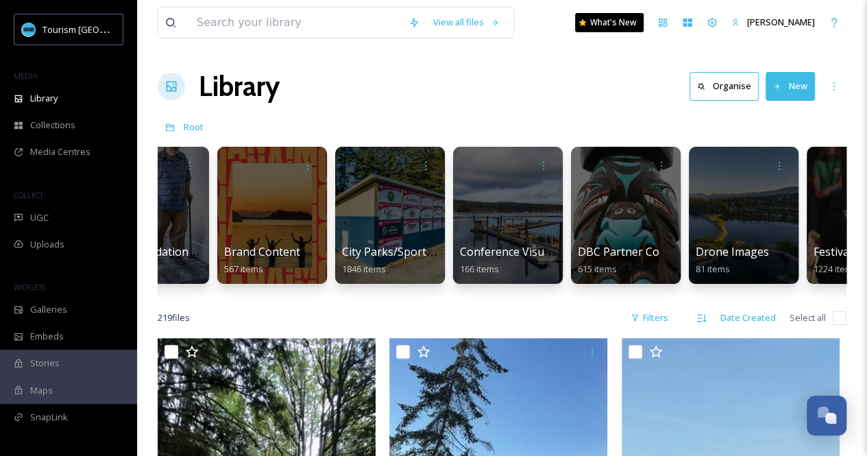
scroll to position [0, 259]
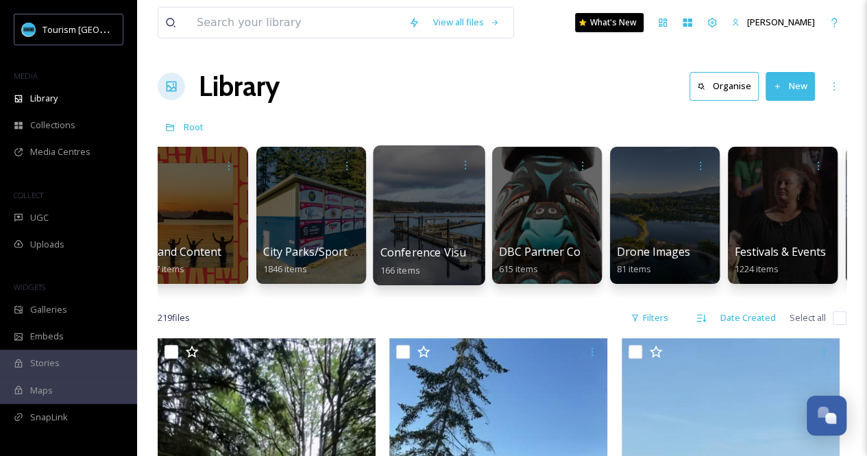
click at [387, 251] on span "Conference Visuals" at bounding box center [430, 252] width 101 height 15
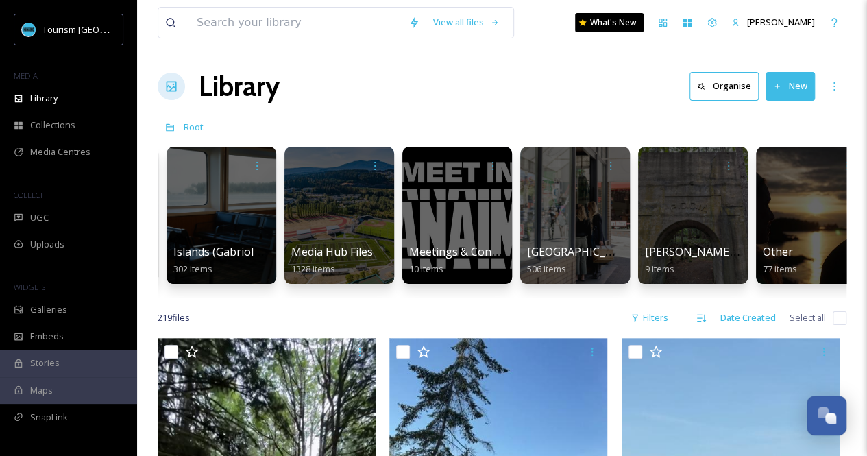
scroll to position [0, 1106]
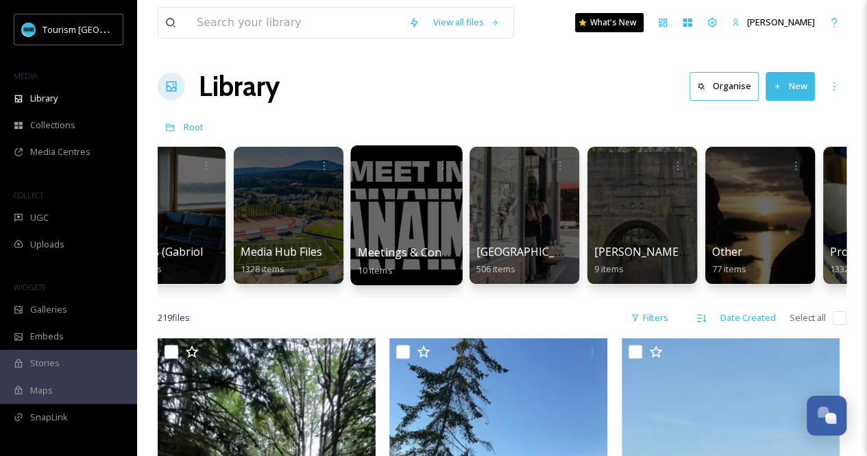
click at [427, 246] on span "Meetings & Conferences" at bounding box center [422, 252] width 129 height 15
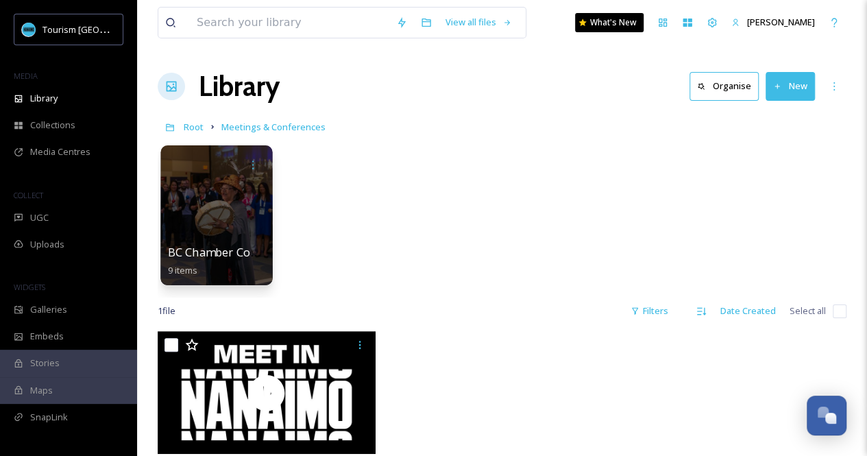
click at [219, 226] on div at bounding box center [216, 215] width 112 height 140
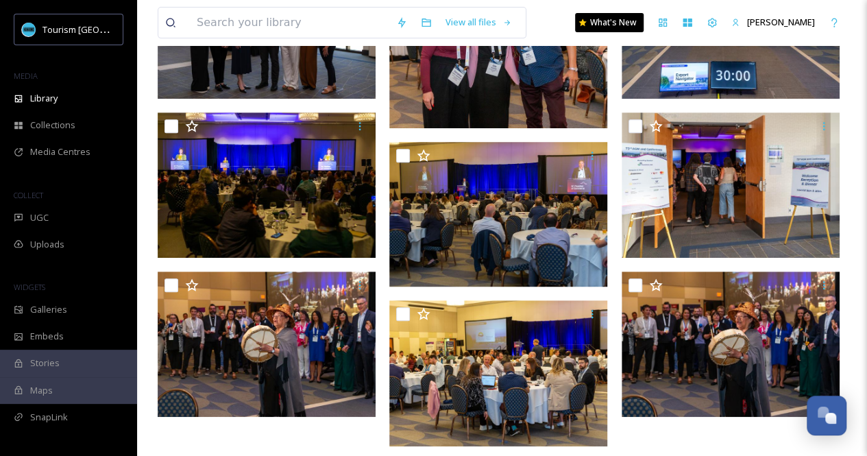
scroll to position [246, 0]
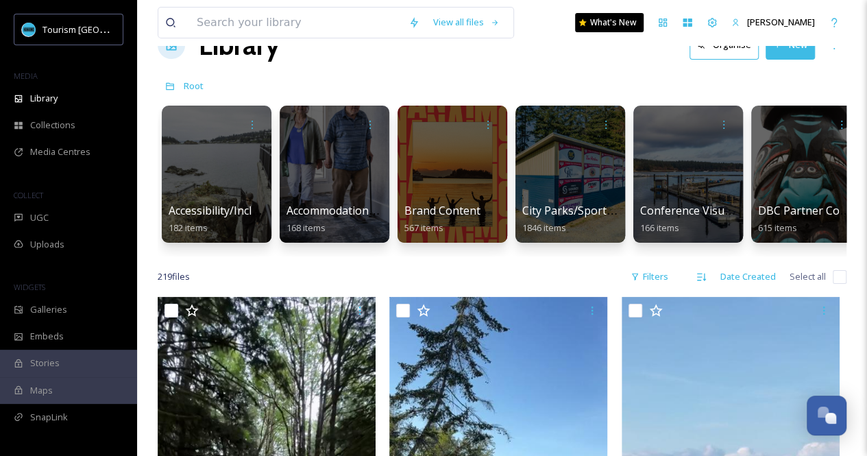
scroll to position [29, 0]
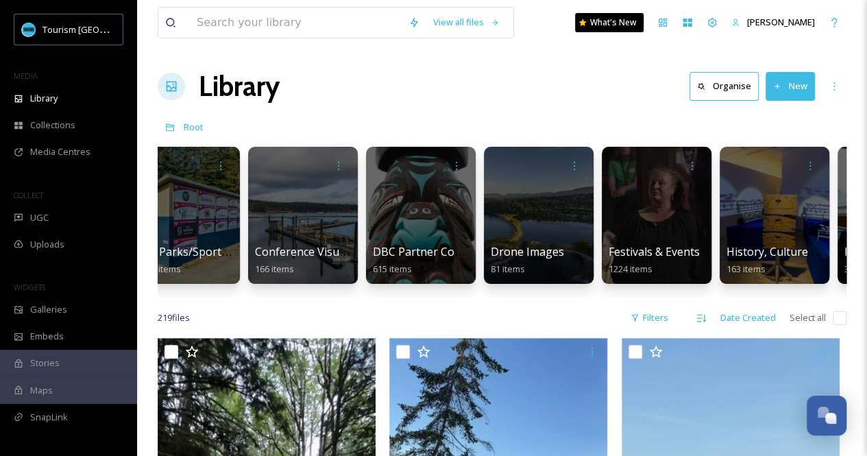
scroll to position [0, 575]
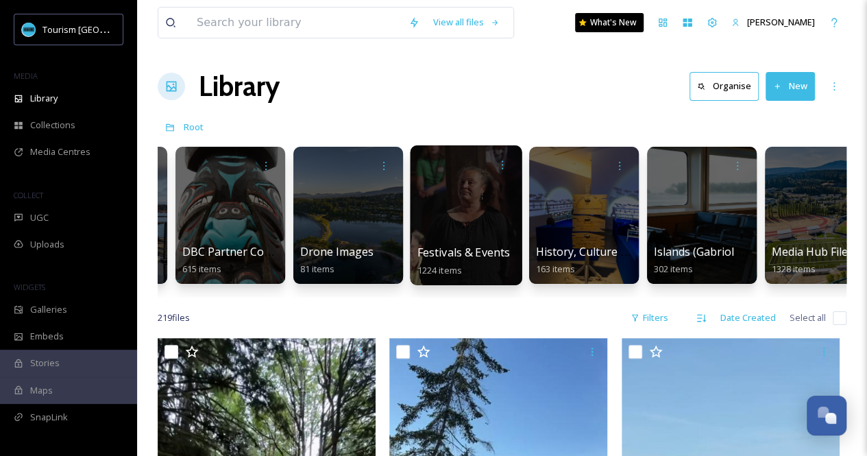
click at [469, 225] on div at bounding box center [466, 215] width 112 height 140
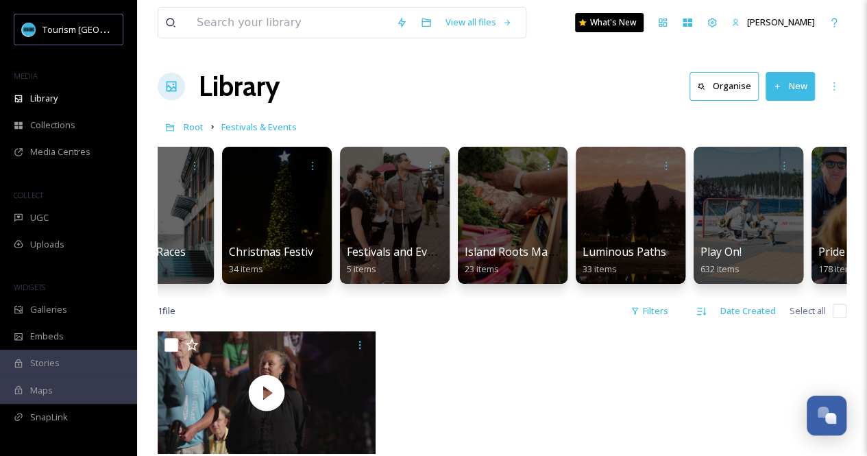
scroll to position [0, 51]
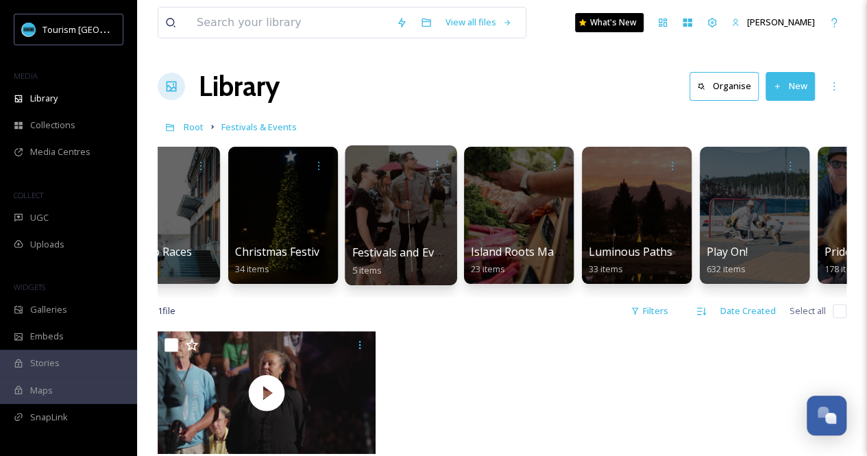
click at [404, 239] on div at bounding box center [401, 215] width 112 height 140
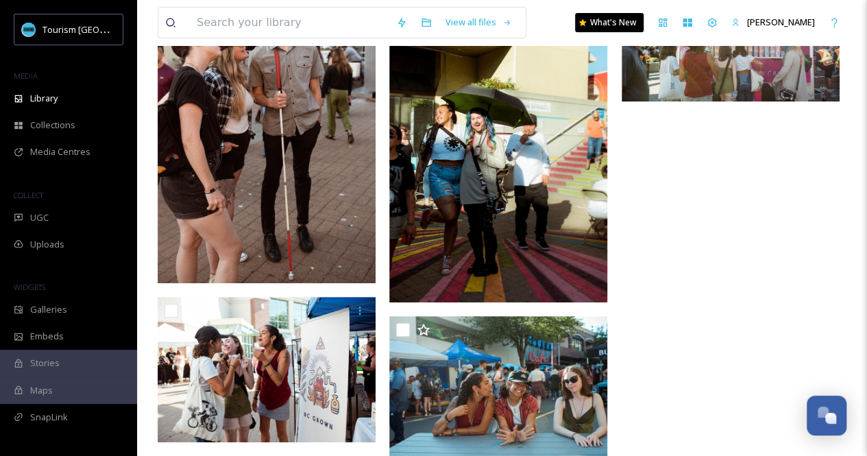
scroll to position [259, 0]
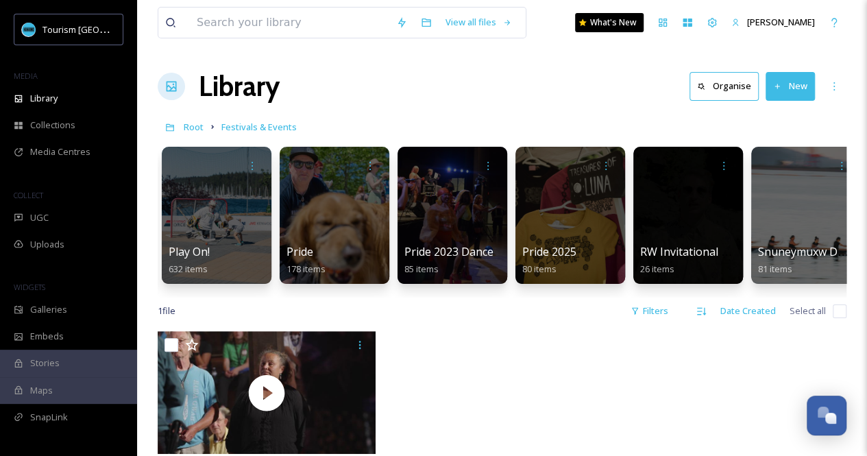
scroll to position [0, 608]
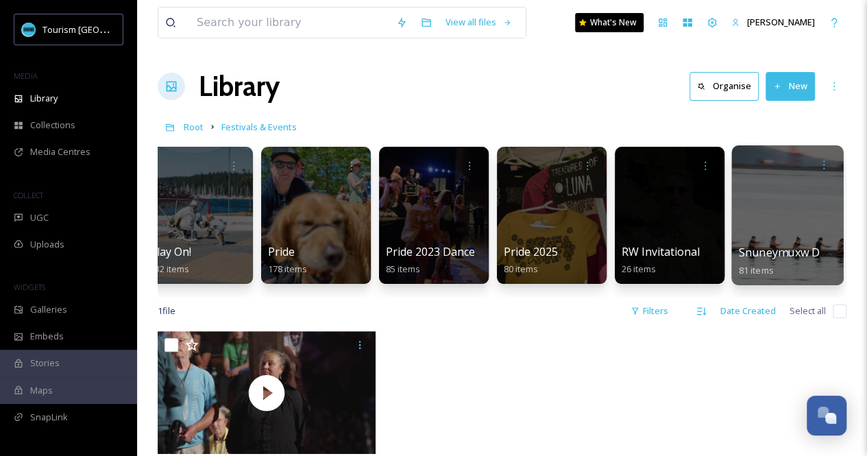
click at [793, 222] on div at bounding box center [787, 215] width 112 height 140
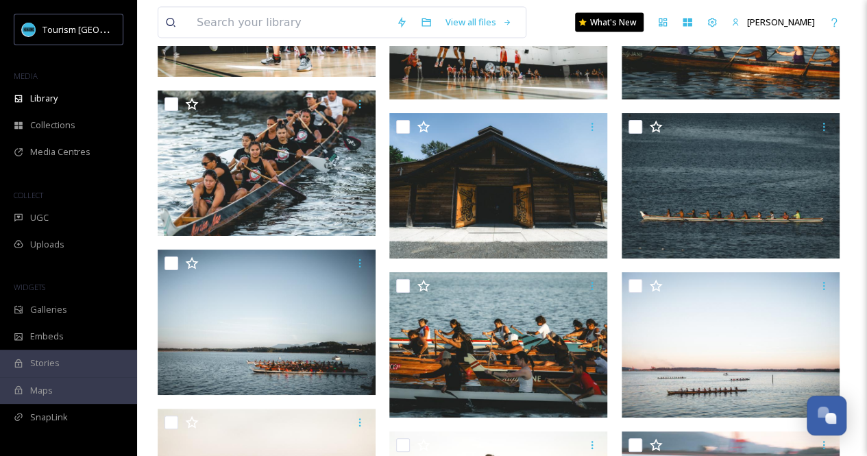
scroll to position [4076, 0]
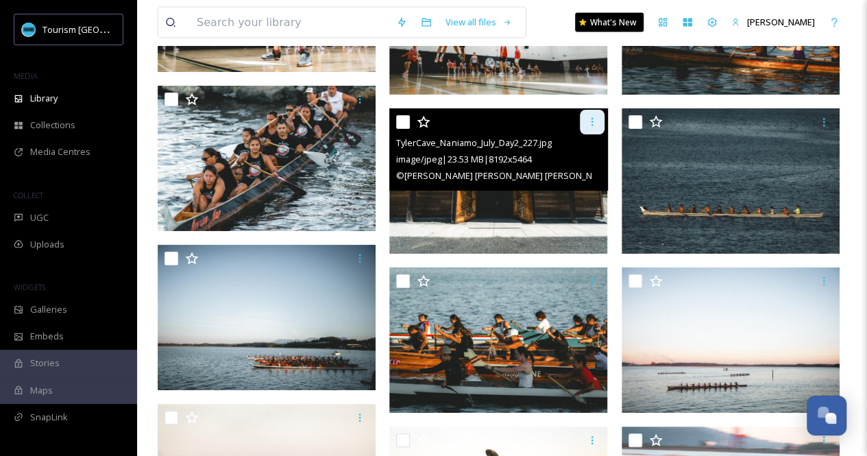
click at [589, 122] on icon at bounding box center [591, 121] width 11 height 11
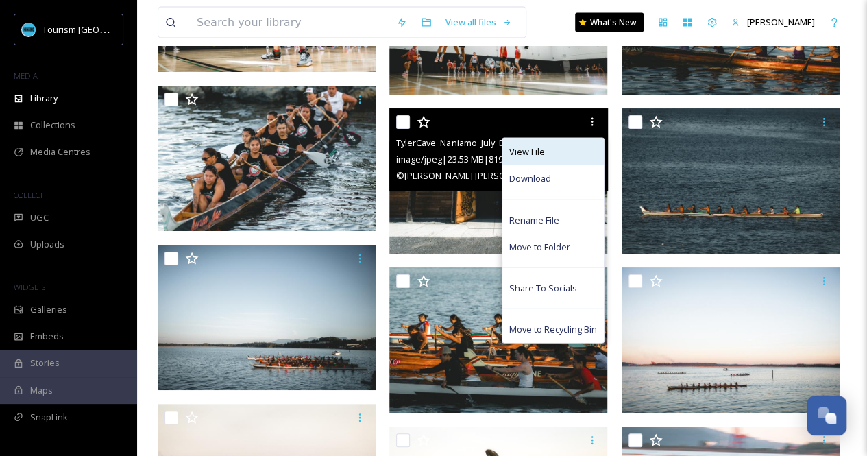
click at [554, 153] on div "View File" at bounding box center [552, 151] width 101 height 27
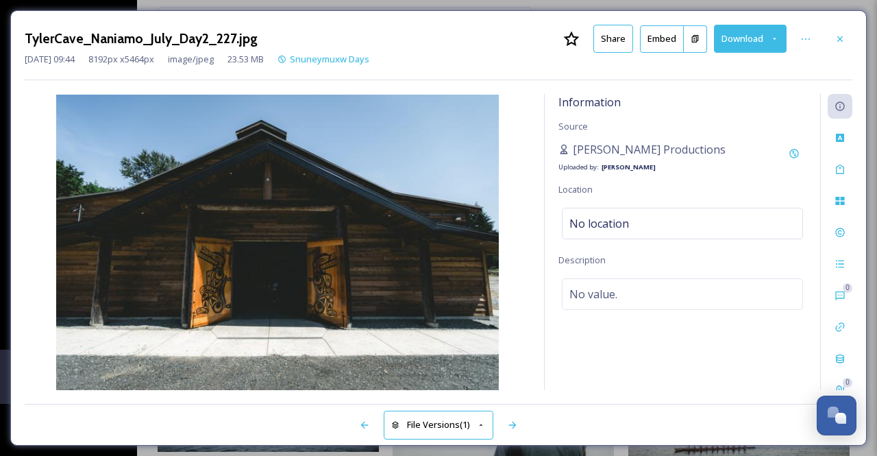
click at [607, 33] on button "Share" at bounding box center [613, 39] width 40 height 28
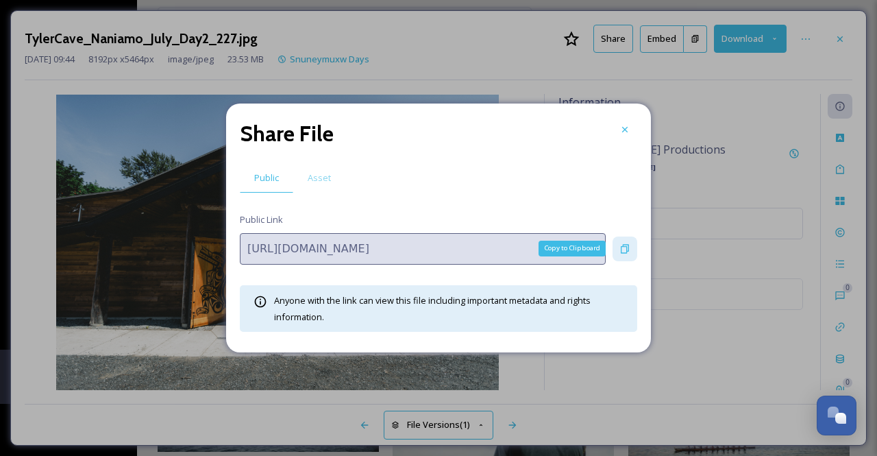
click at [617, 250] on div "Copy to Clipboard" at bounding box center [624, 248] width 25 height 25
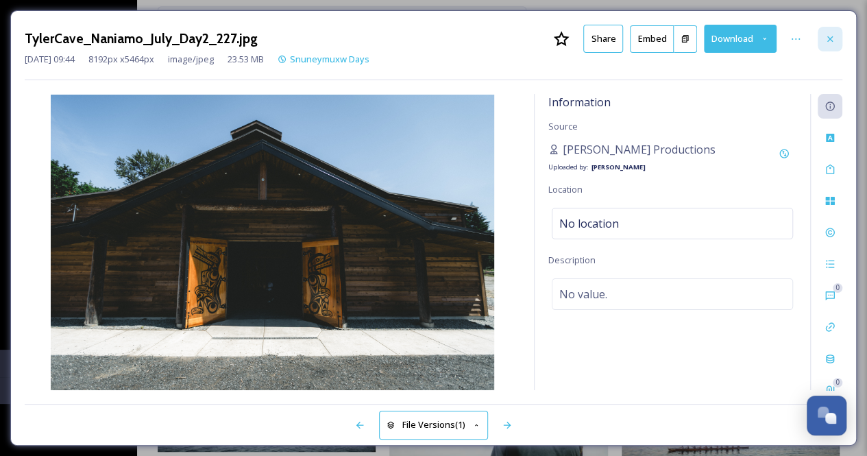
click at [832, 35] on icon at bounding box center [829, 39] width 11 height 11
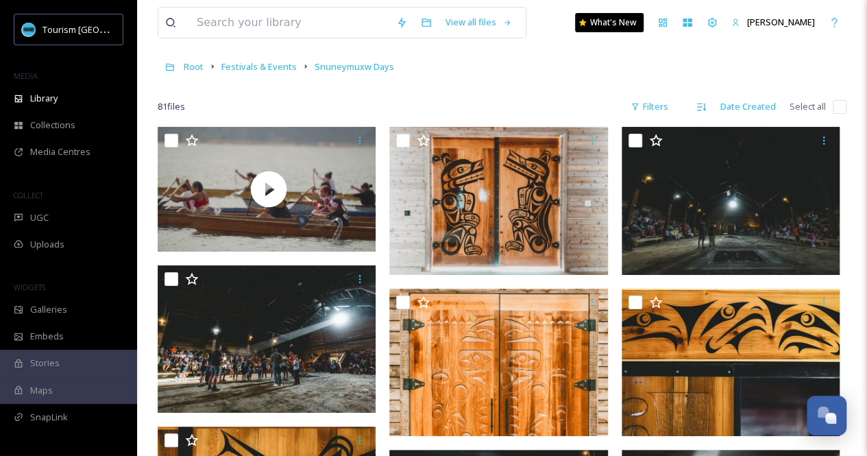
scroll to position [130, 0]
